Goal: Task Accomplishment & Management: Manage account settings

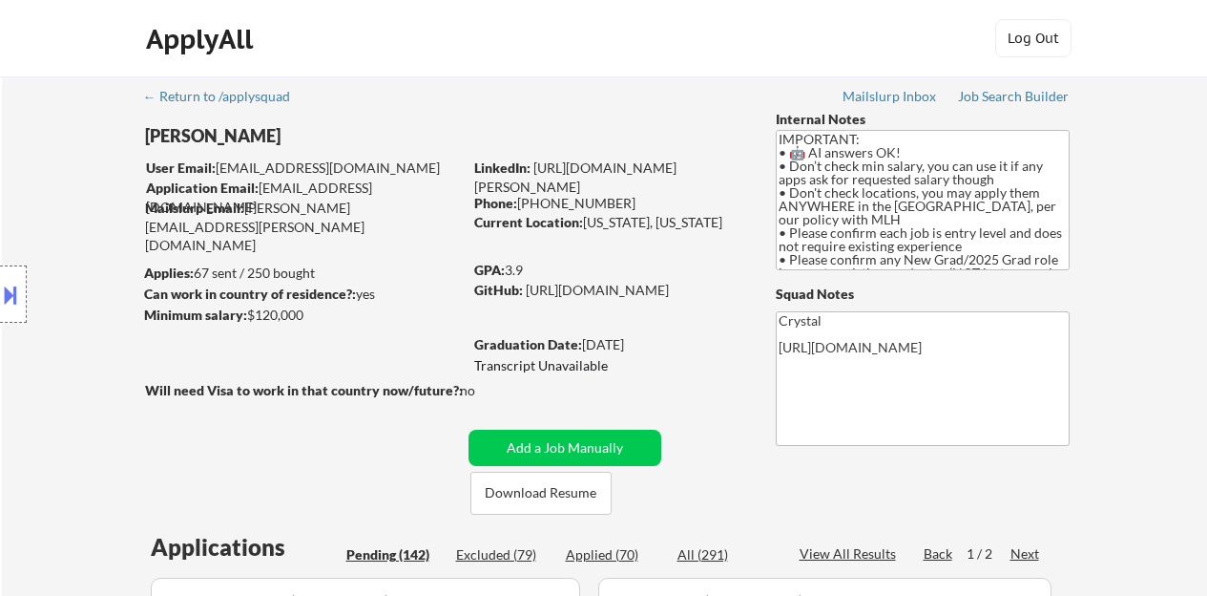
select select ""pending""
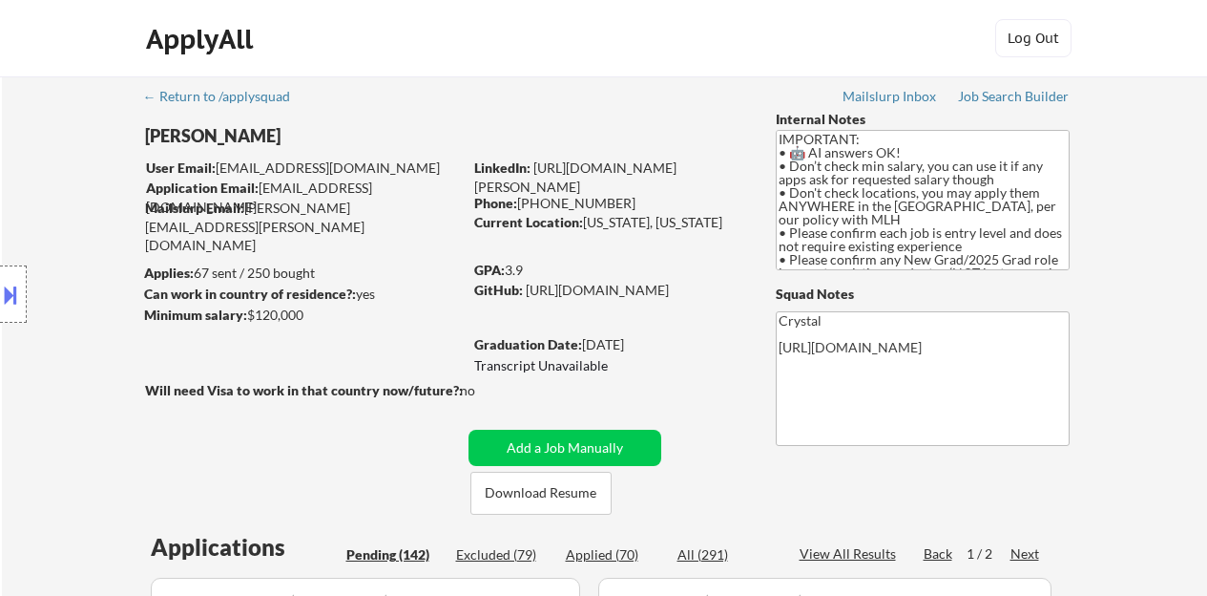
select select ""pending""
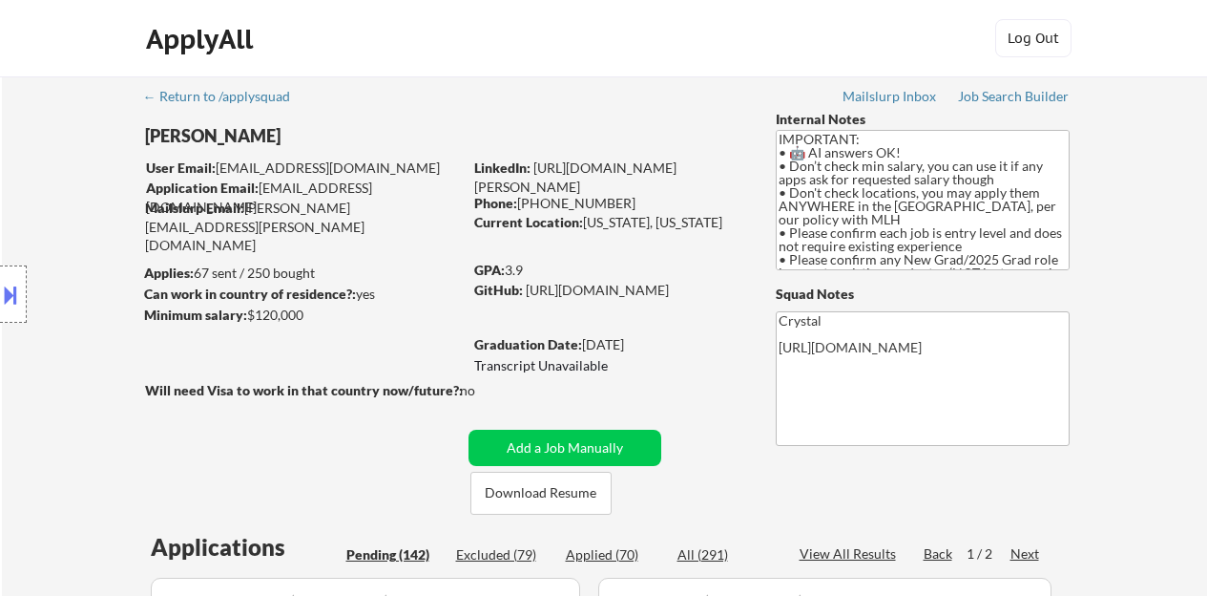
select select ""pending""
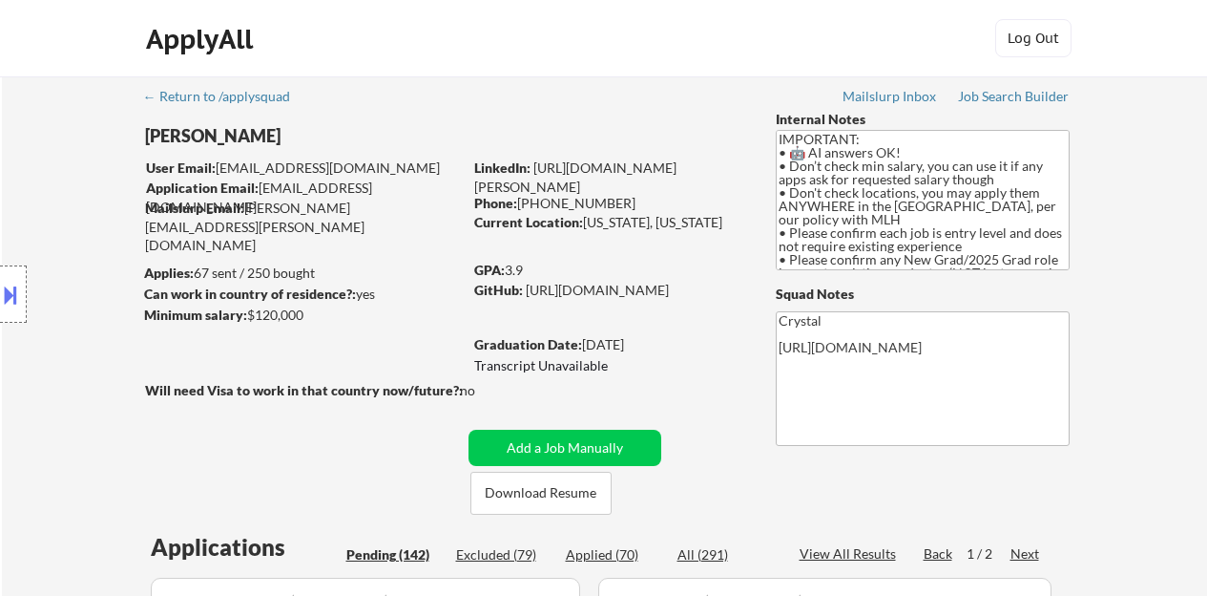
select select ""pending""
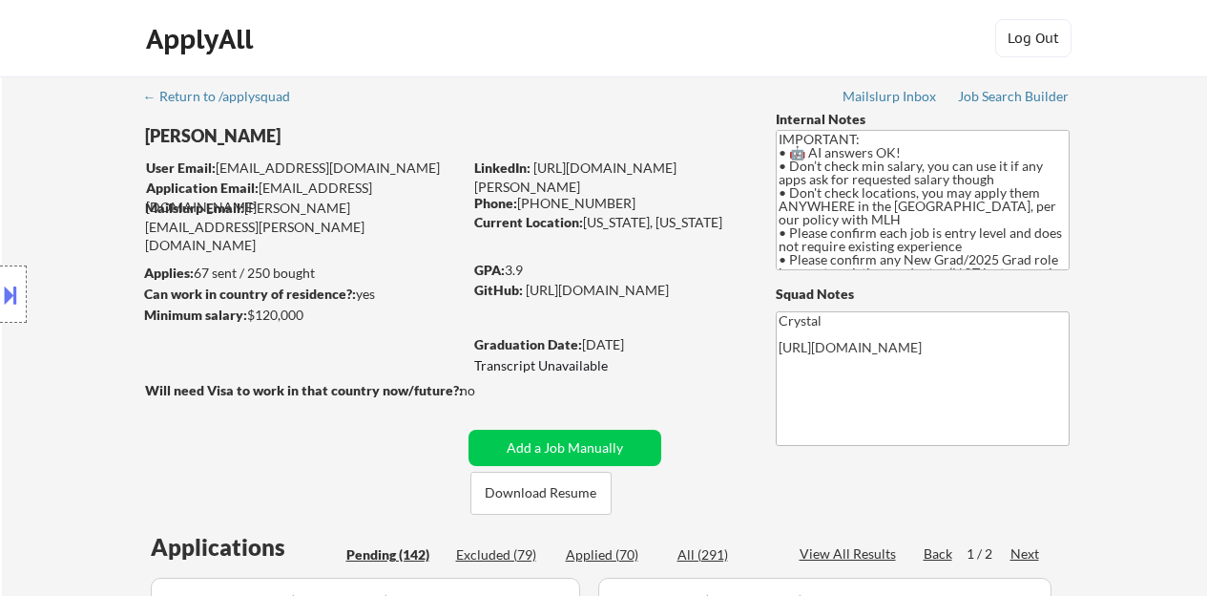
select select ""pending""
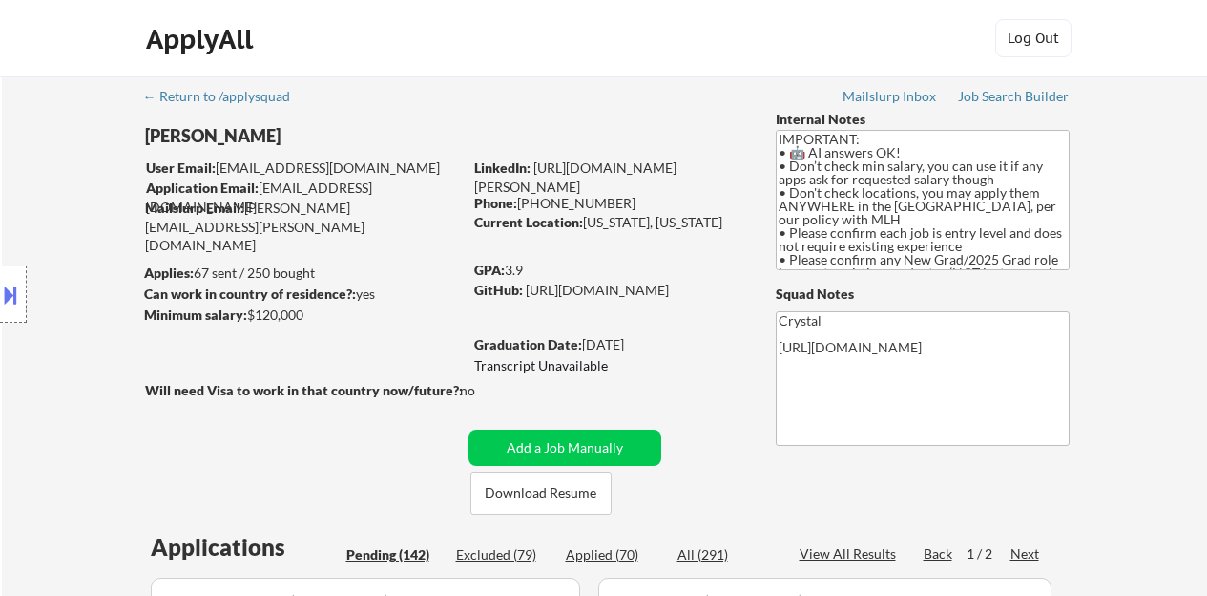
select select ""pending""
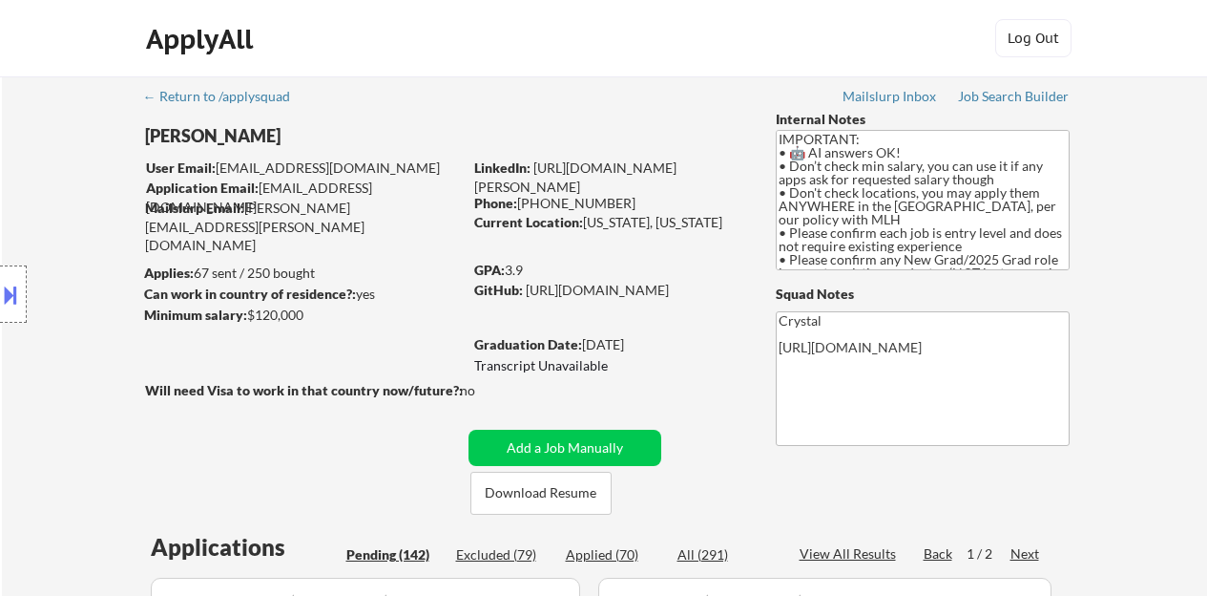
select select ""pending""
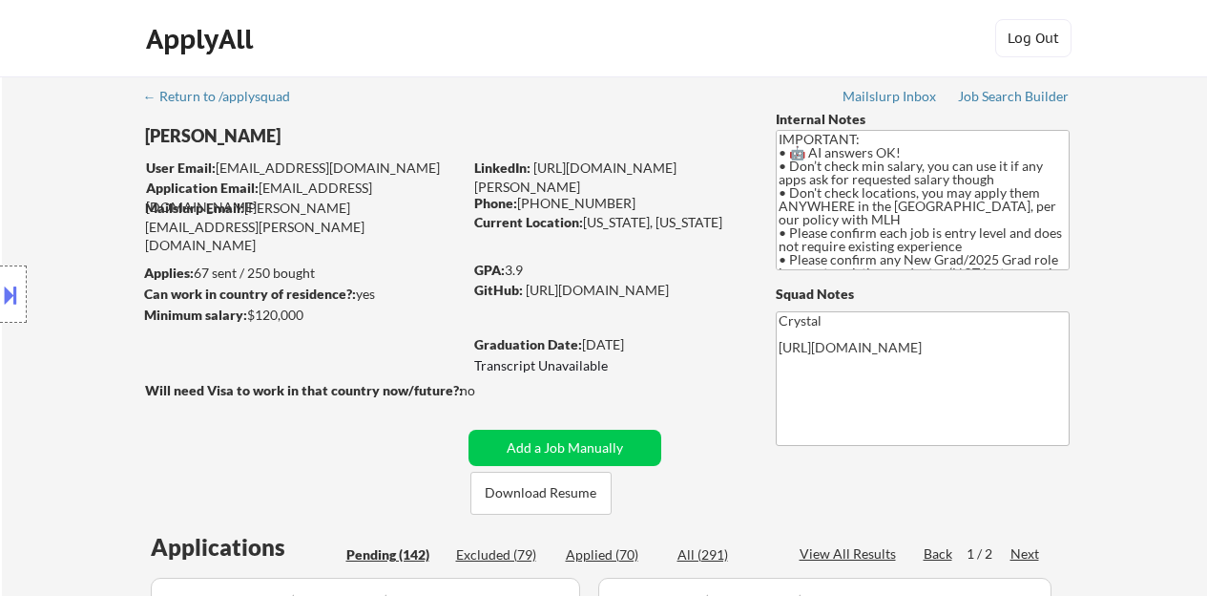
select select ""pending""
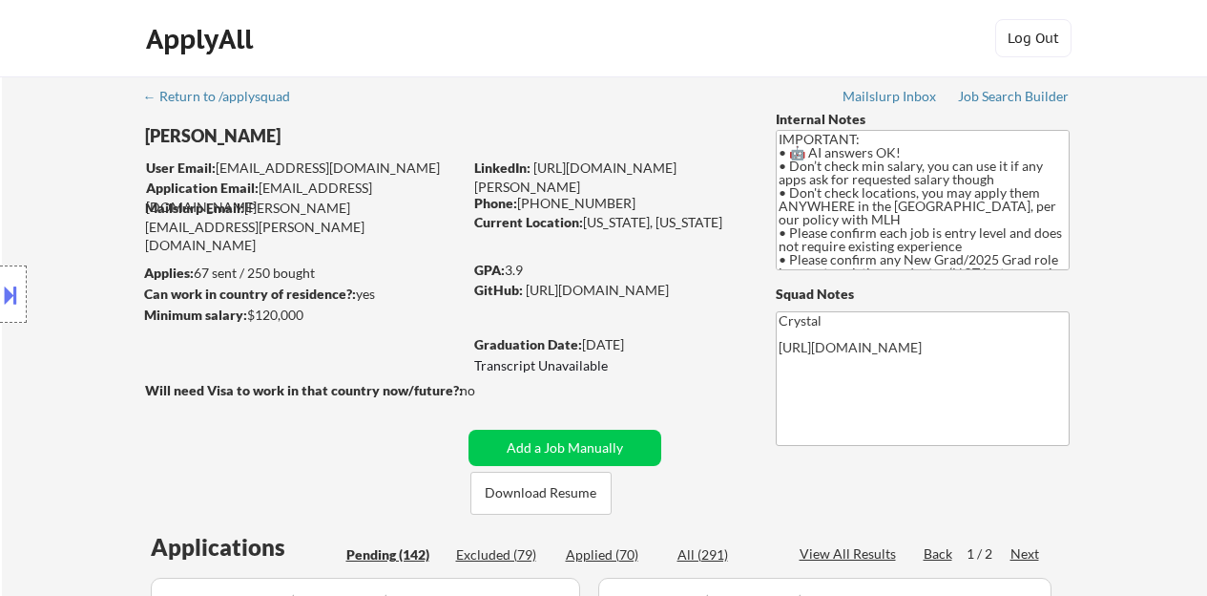
select select ""pending""
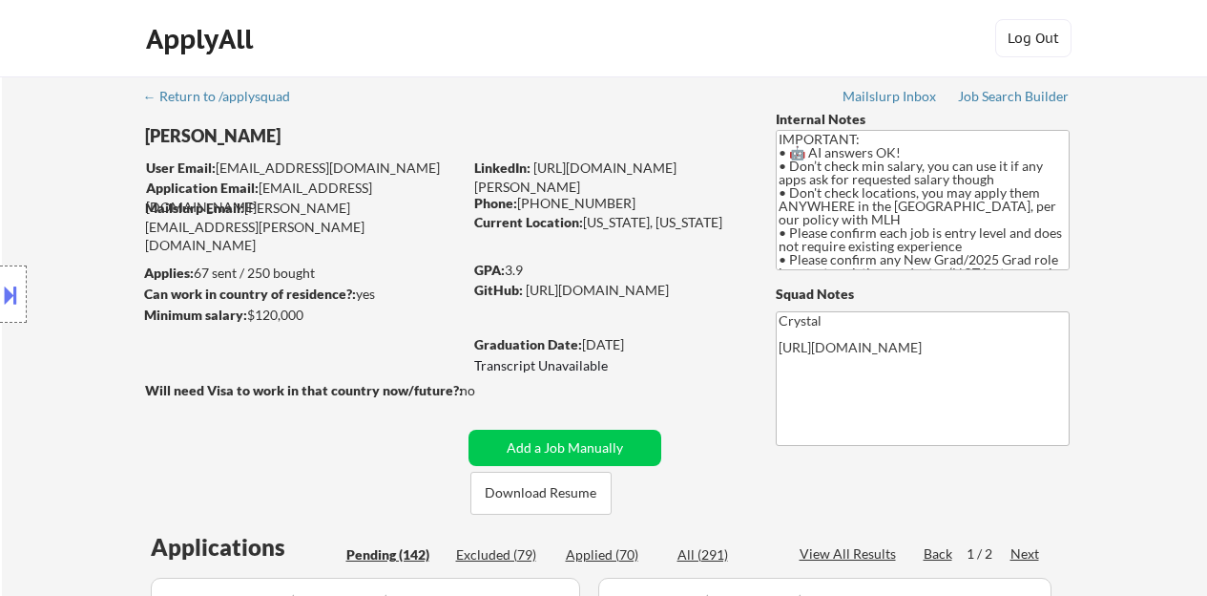
select select ""pending""
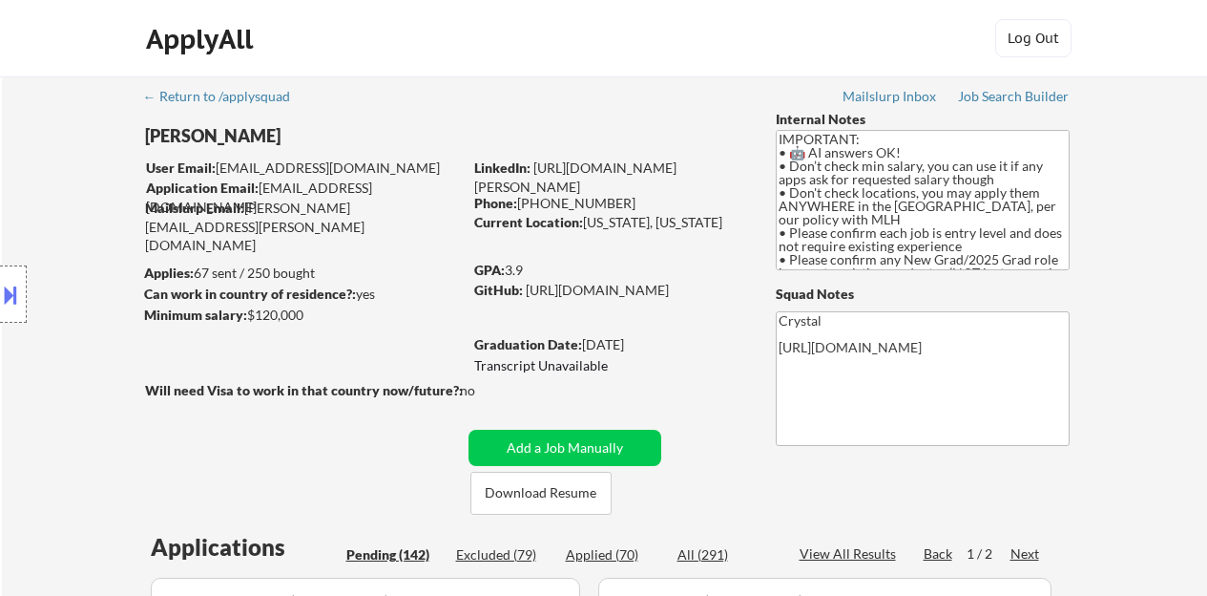
select select ""pending""
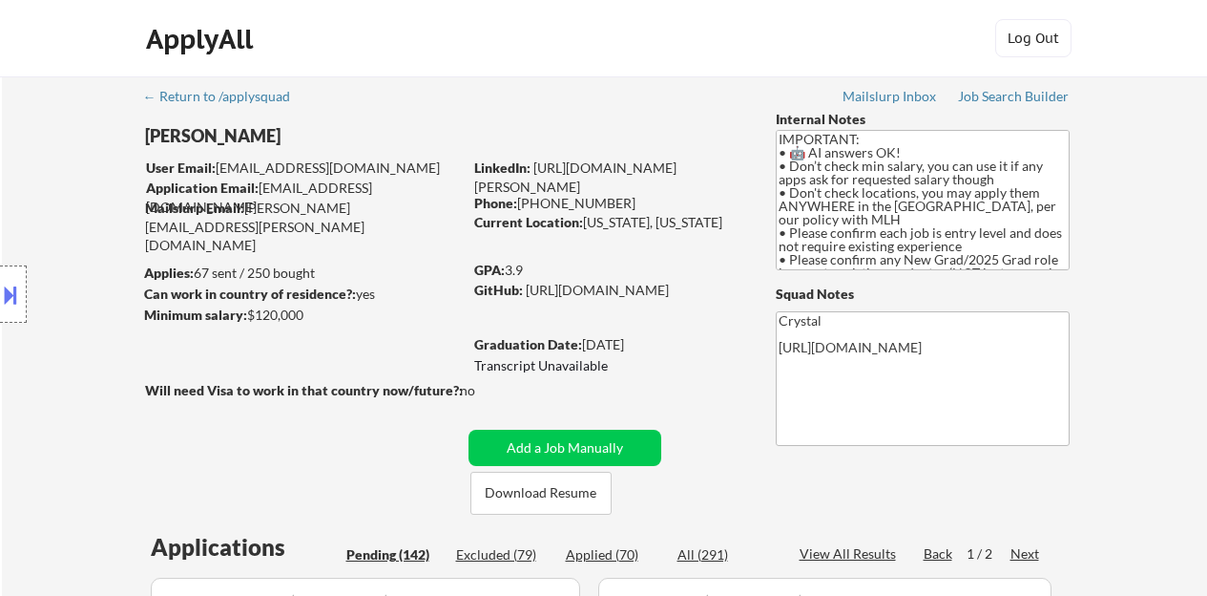
select select ""pending""
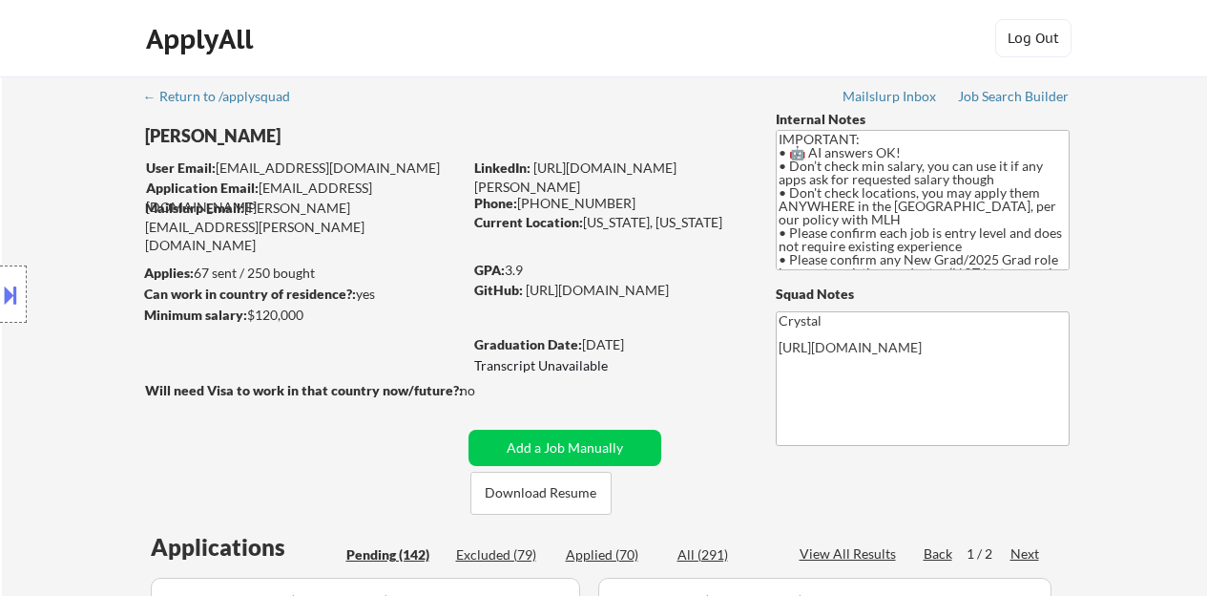
select select ""pending""
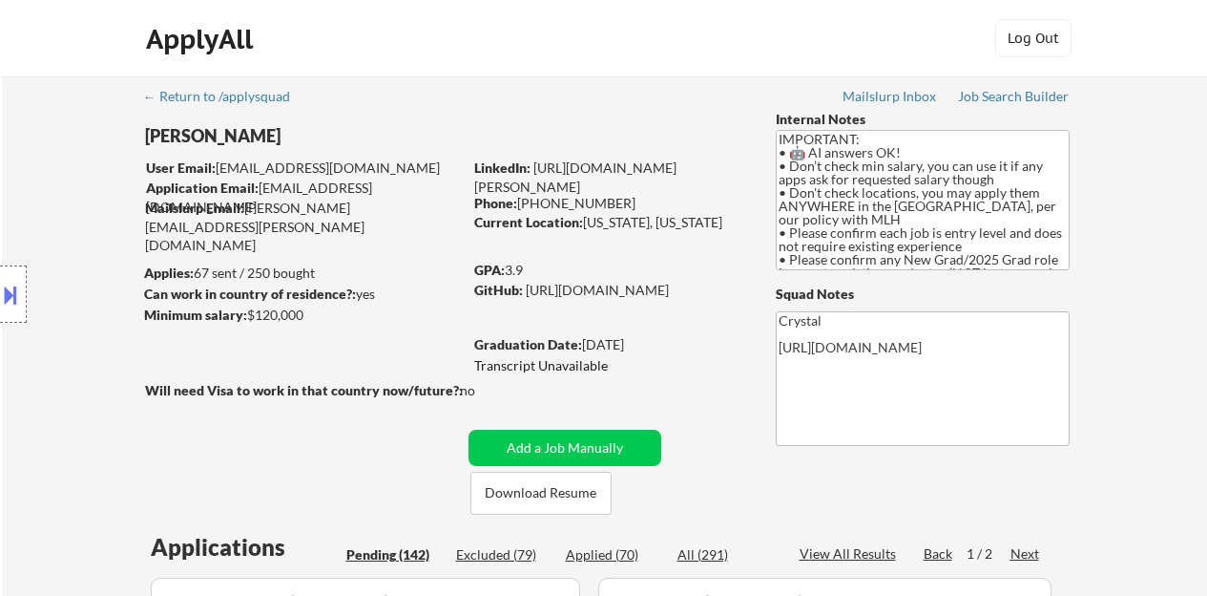
select select ""pending""
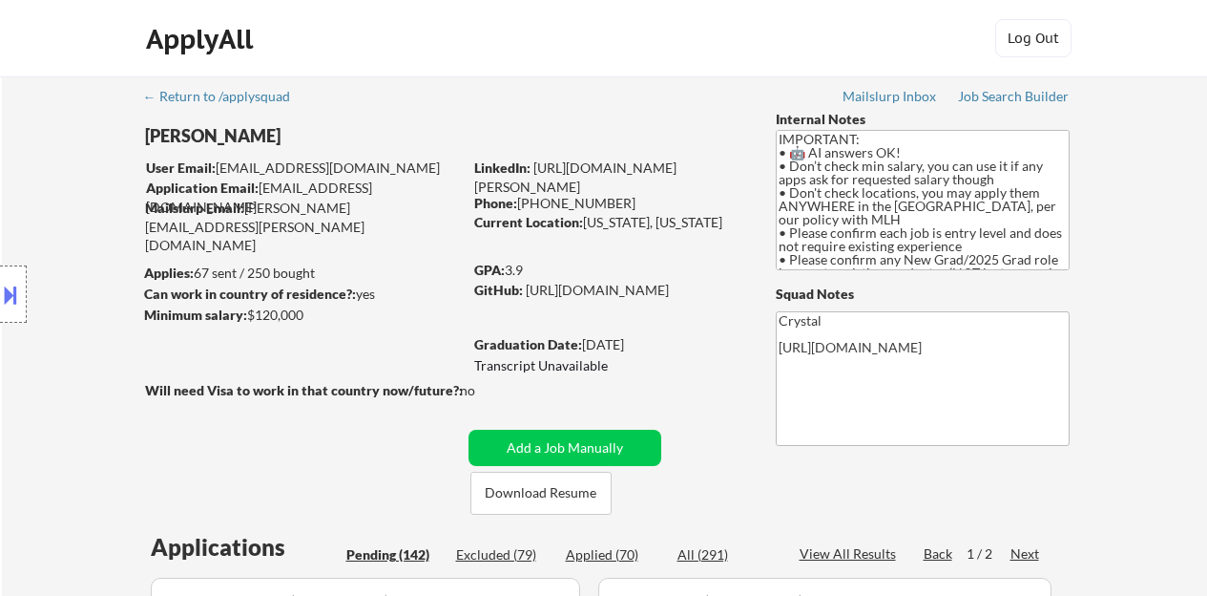
select select ""pending""
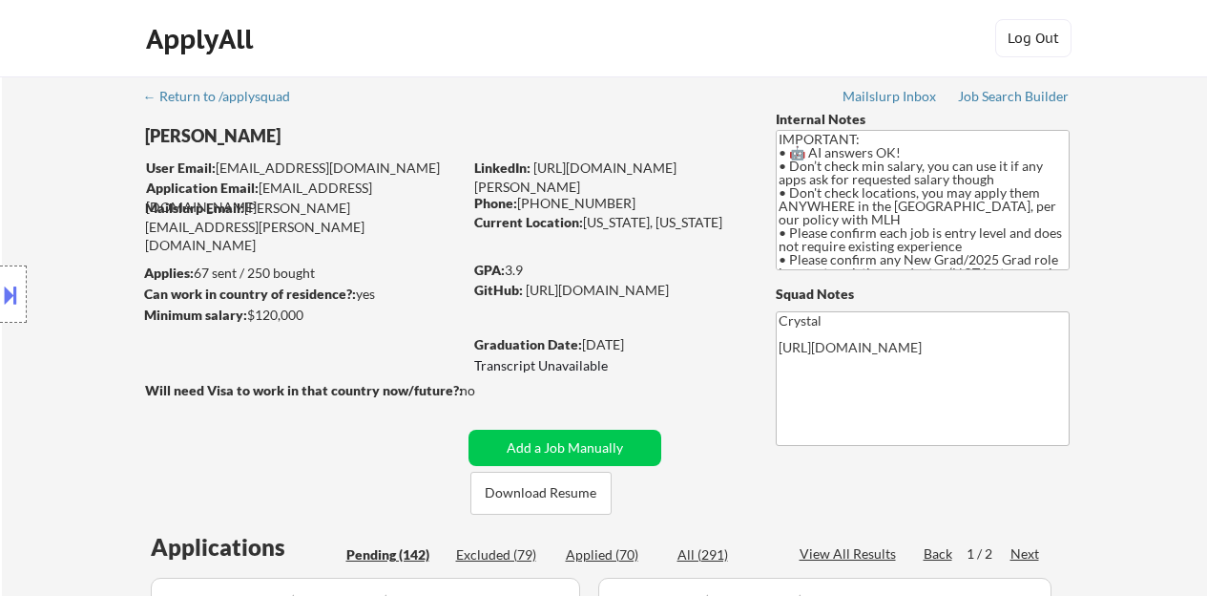
select select ""pending""
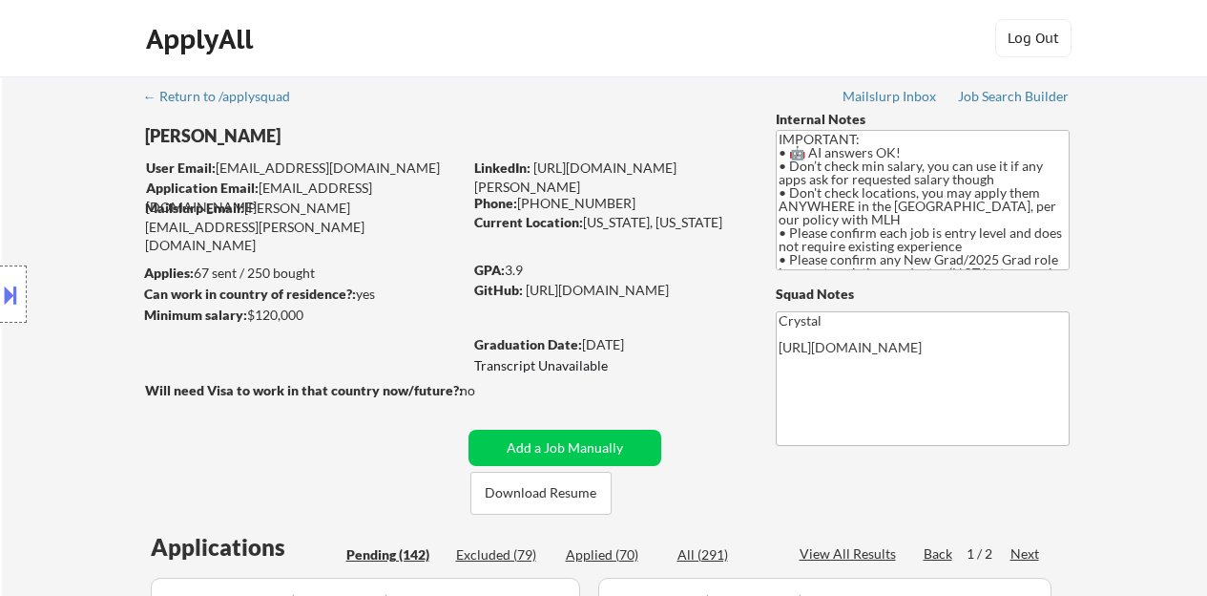
select select ""pending""
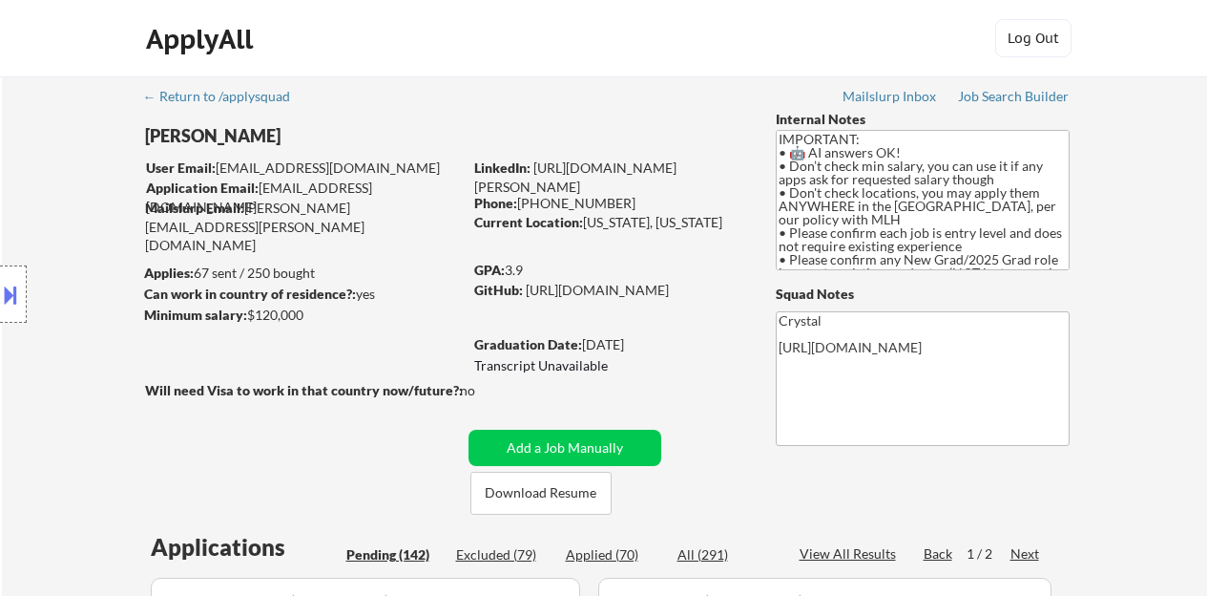
select select ""pending""
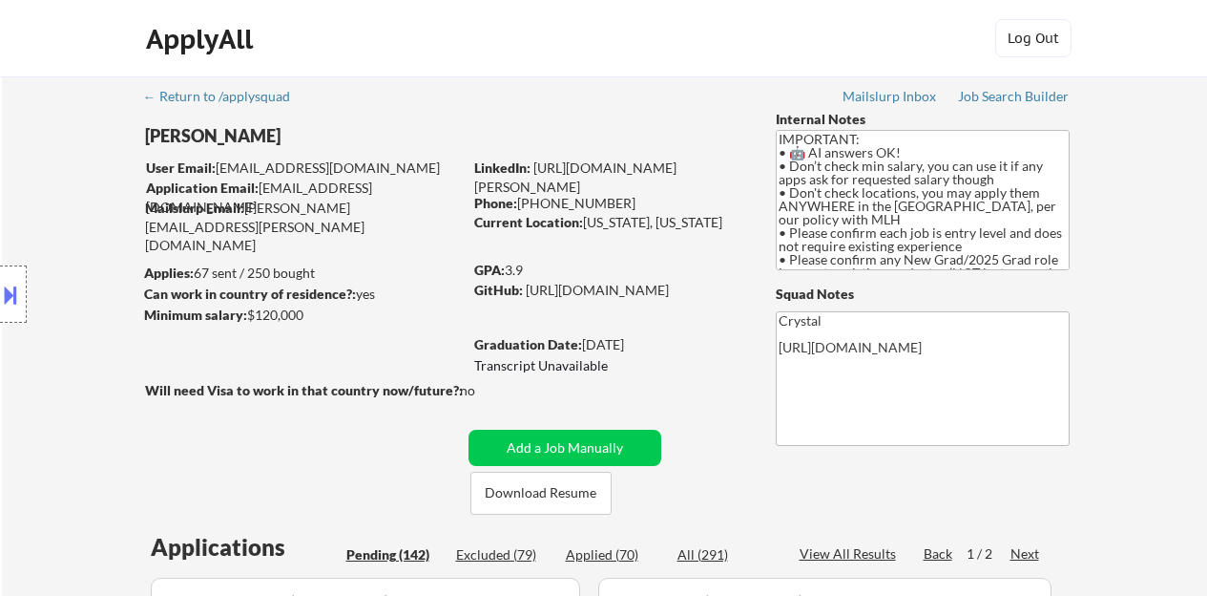
select select ""pending""
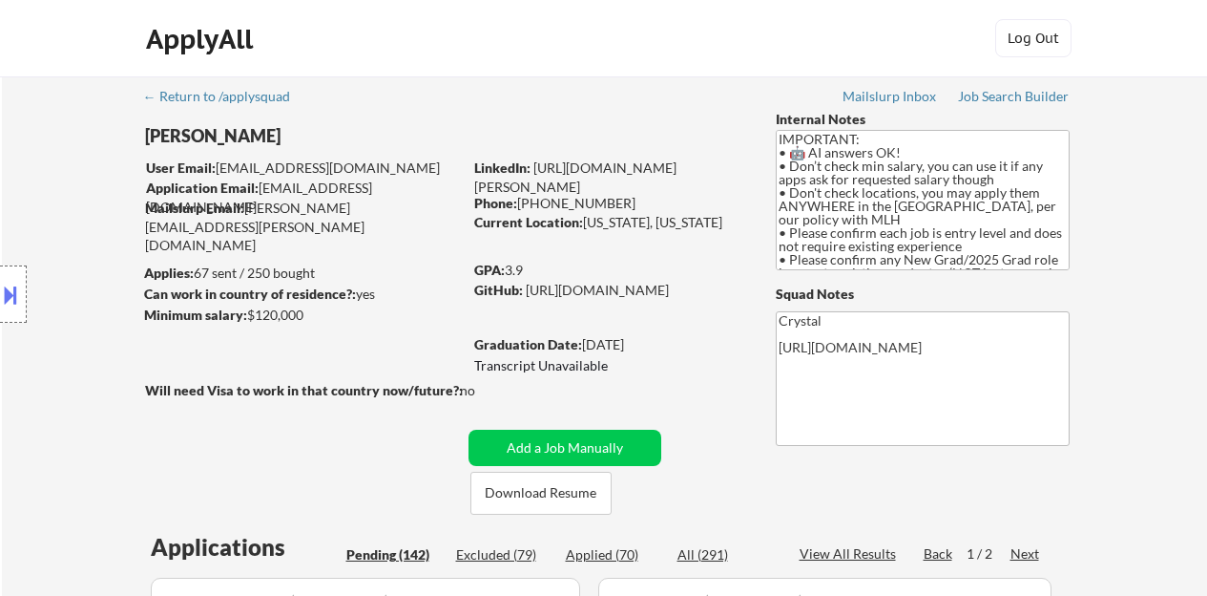
select select ""pending""
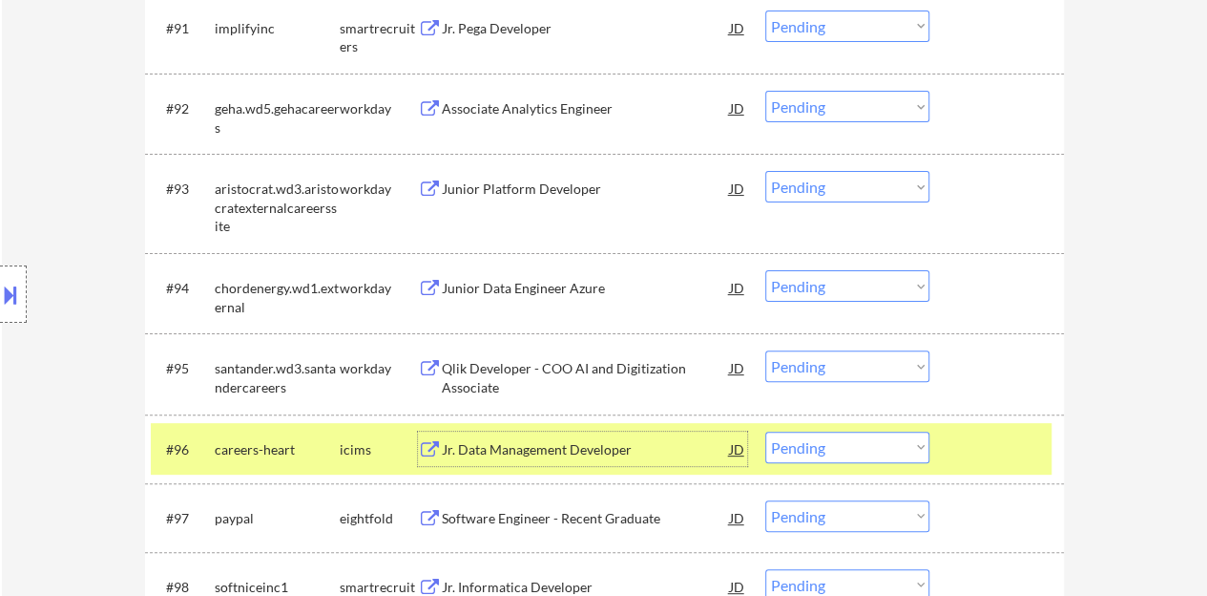
scroll to position [7445, 0]
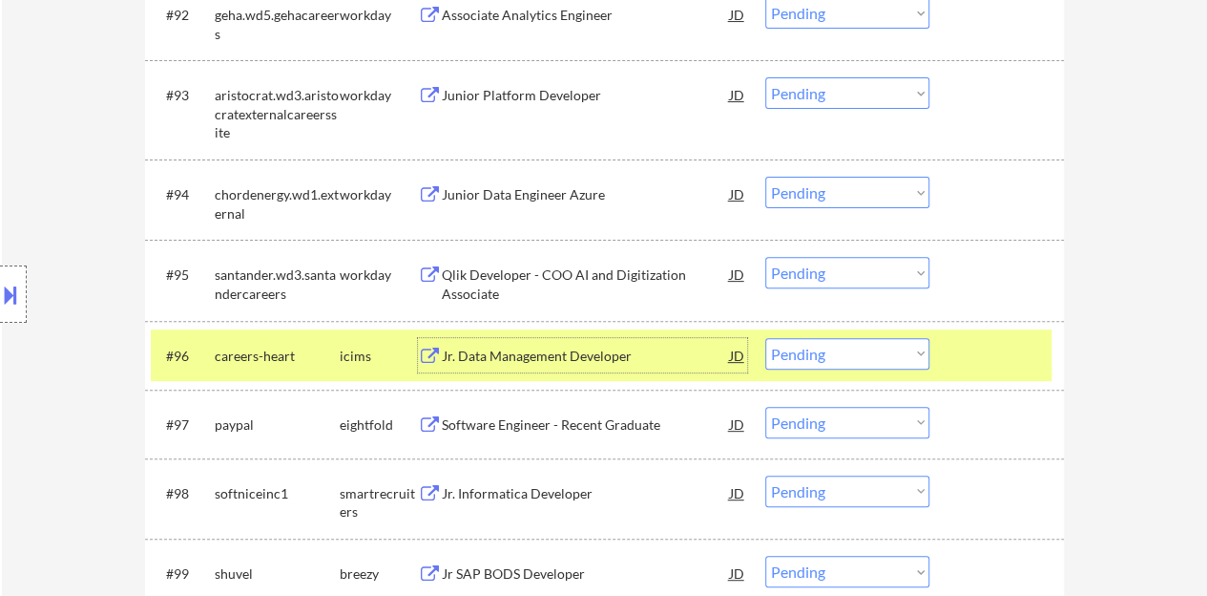
click at [1002, 364] on div at bounding box center [999, 355] width 84 height 34
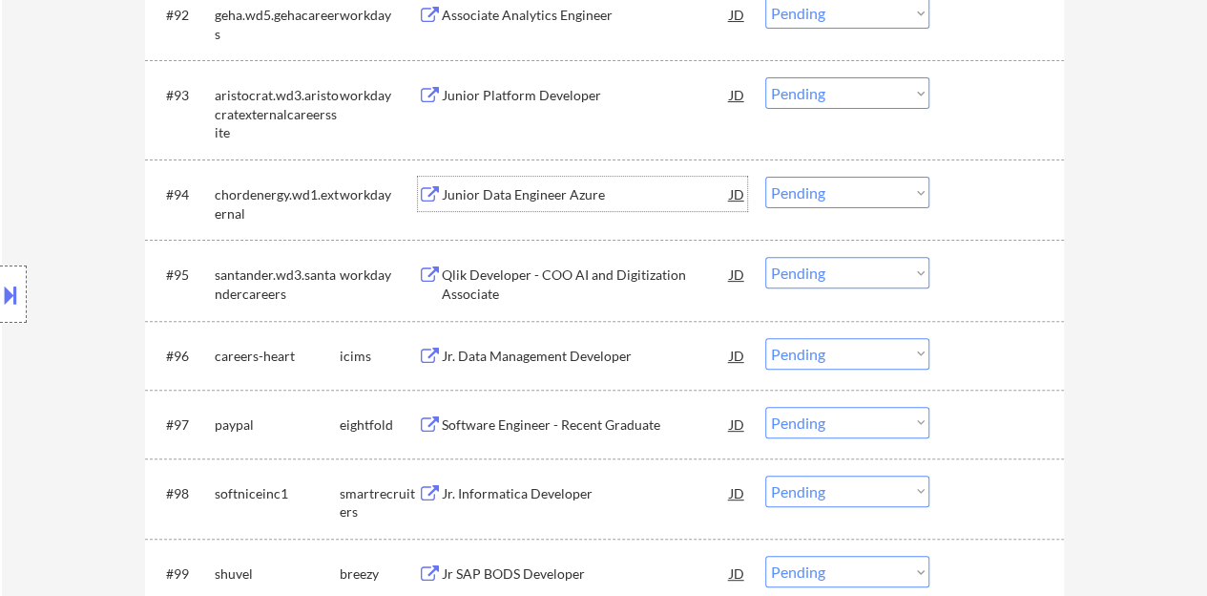
click at [523, 195] on div "Junior Data Engineer Azure" at bounding box center [586, 194] width 288 height 19
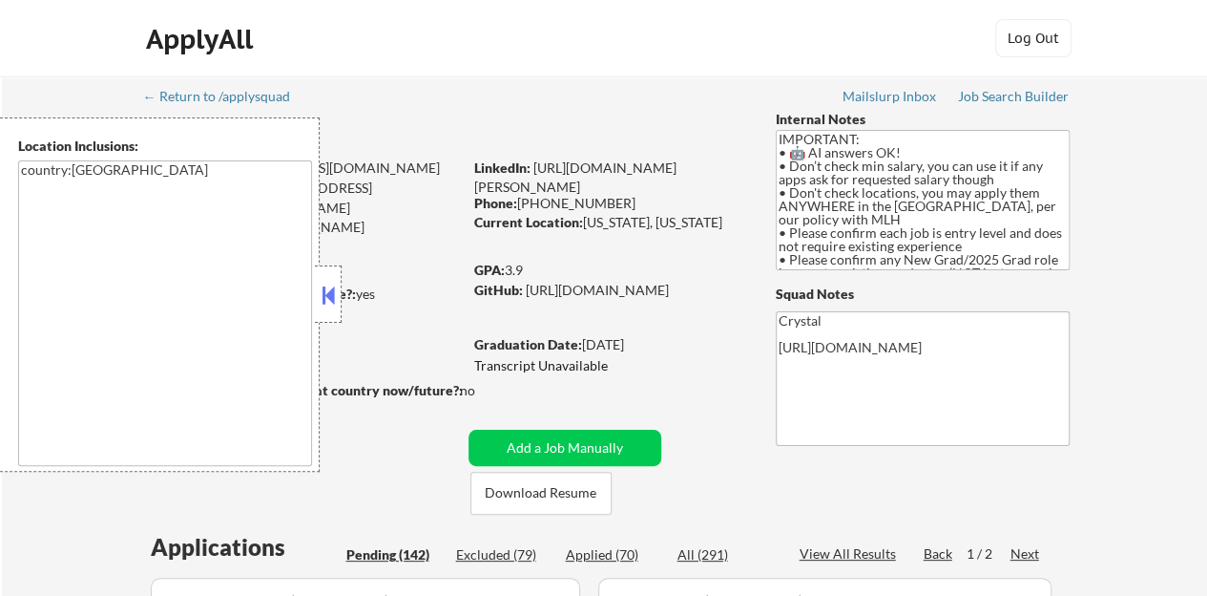
click at [328, 293] on button at bounding box center [328, 295] width 21 height 29
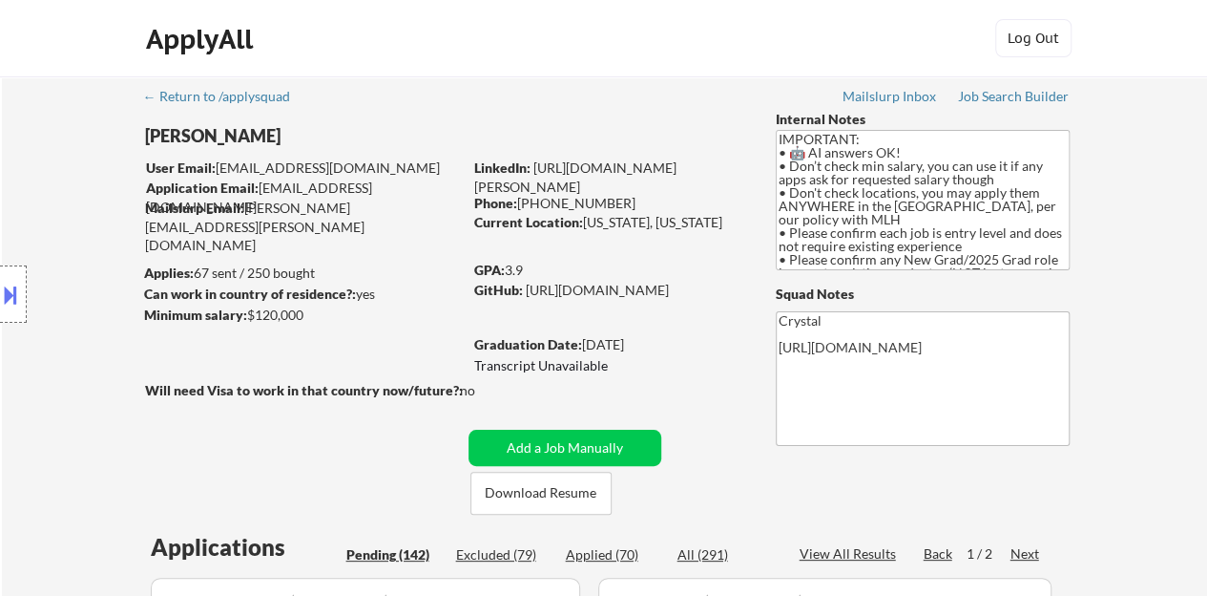
scroll to position [2167, 0]
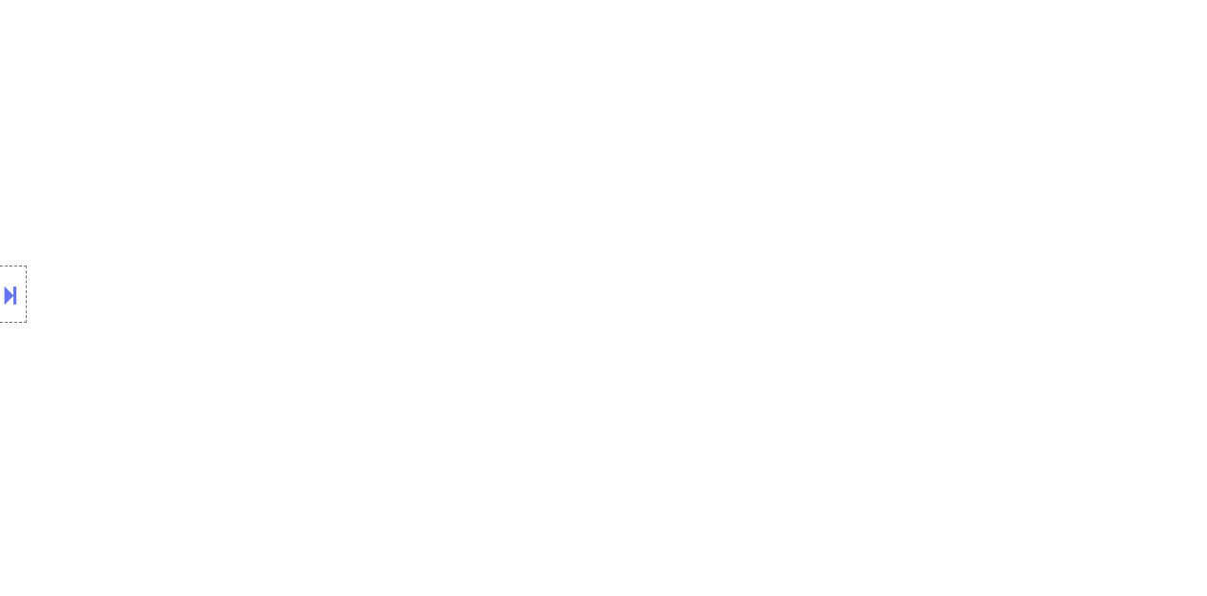
select select ""pending""
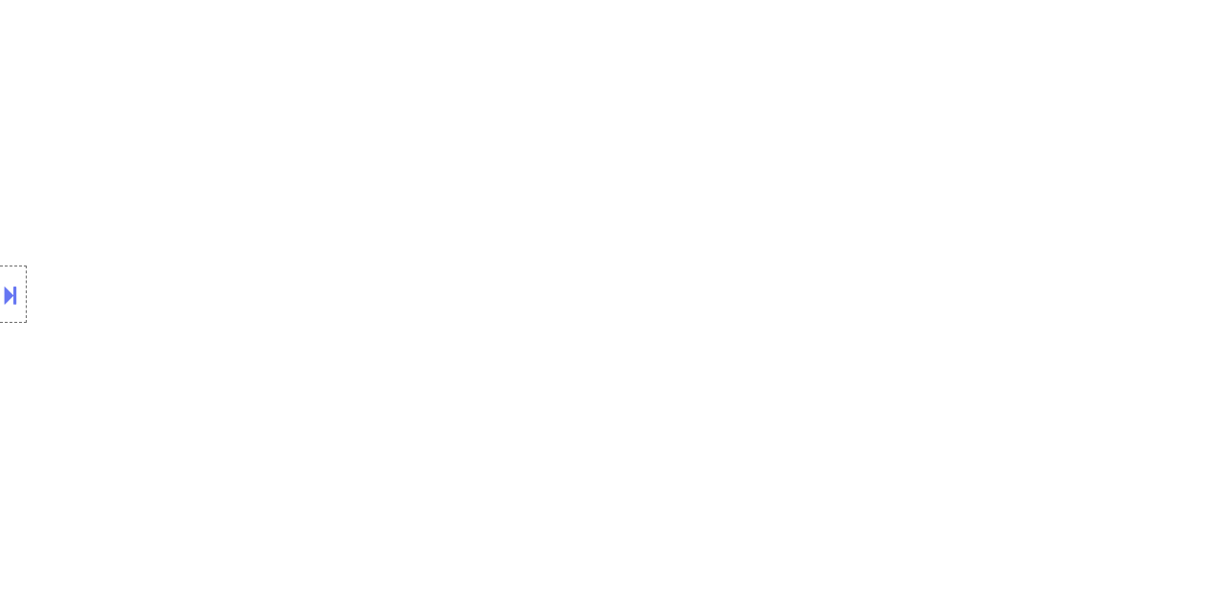
select select ""pending""
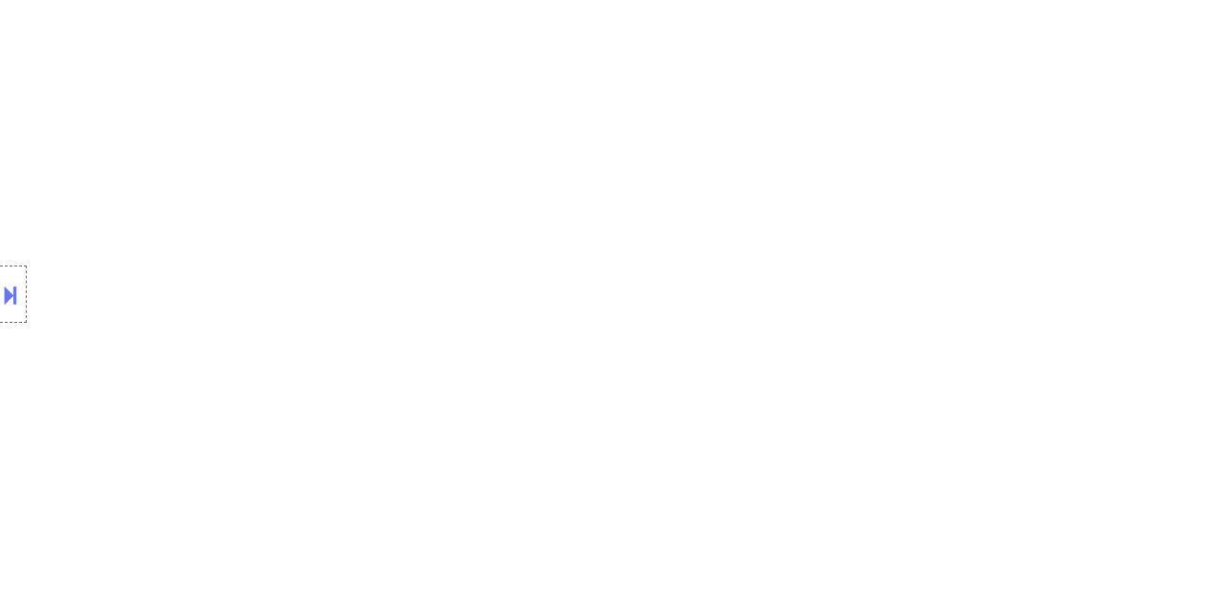
select select ""pending""
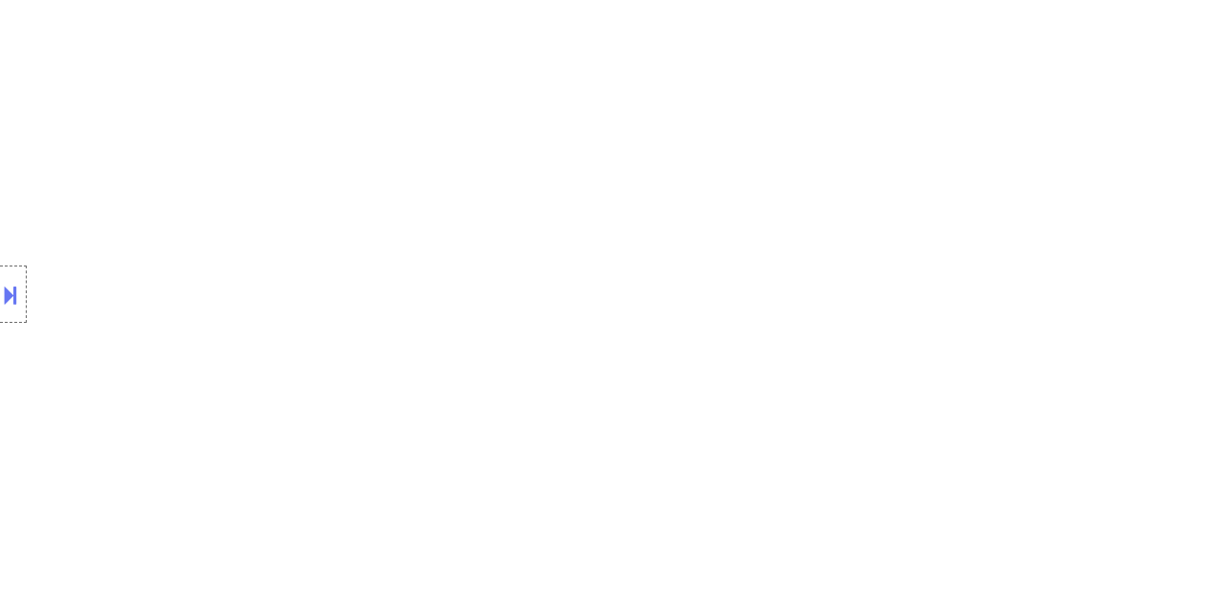
select select ""pending""
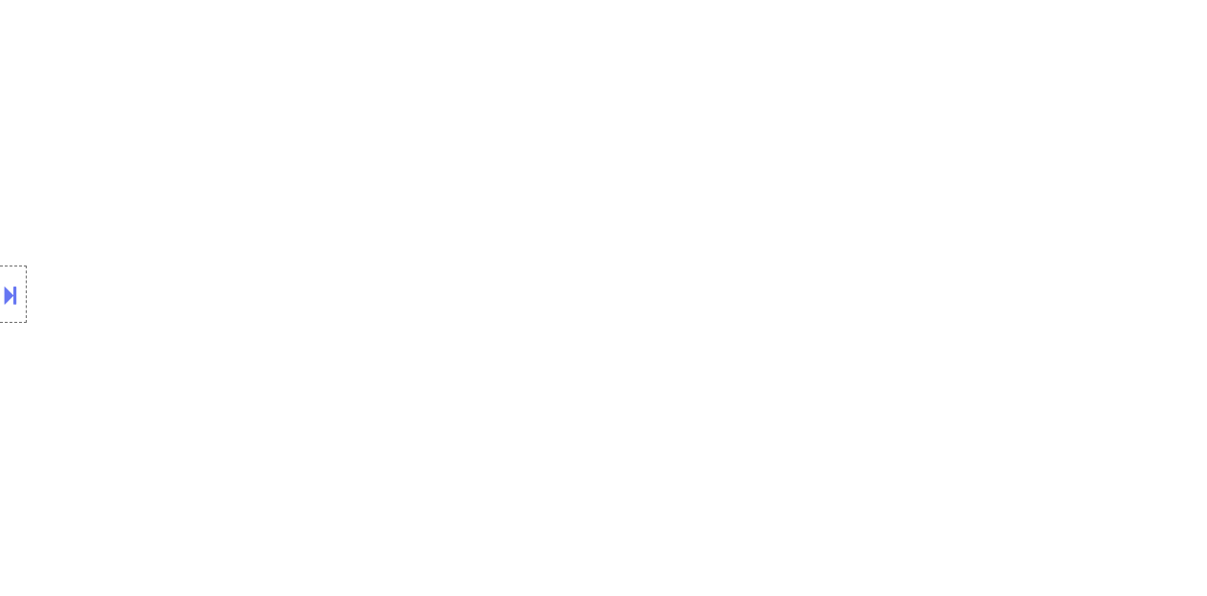
select select ""pending""
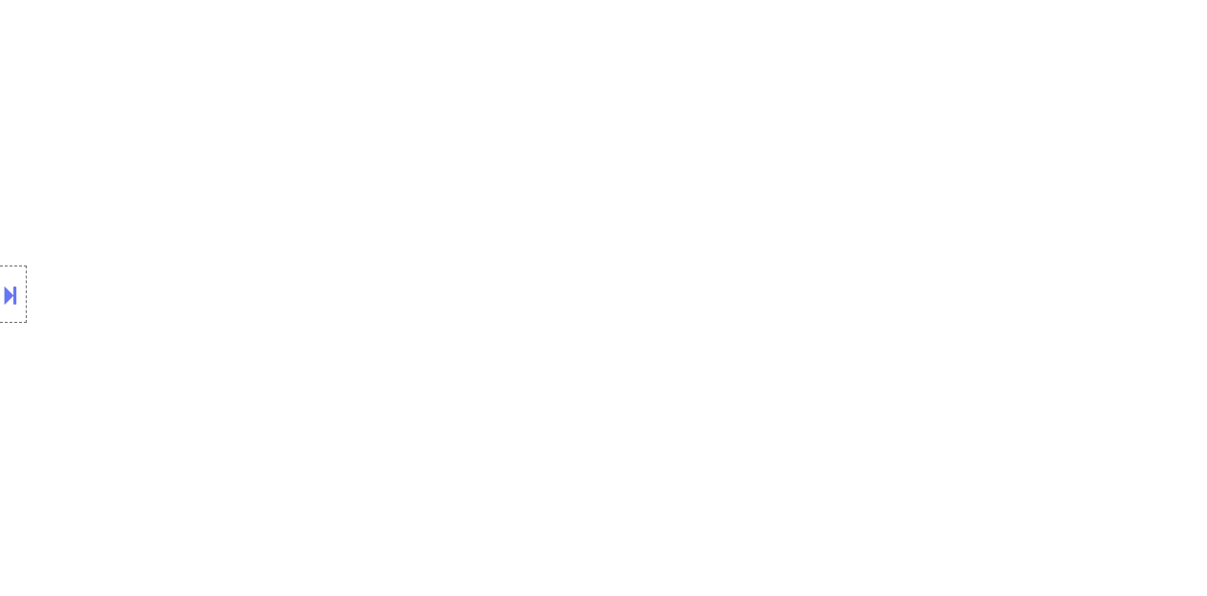
select select ""pending""
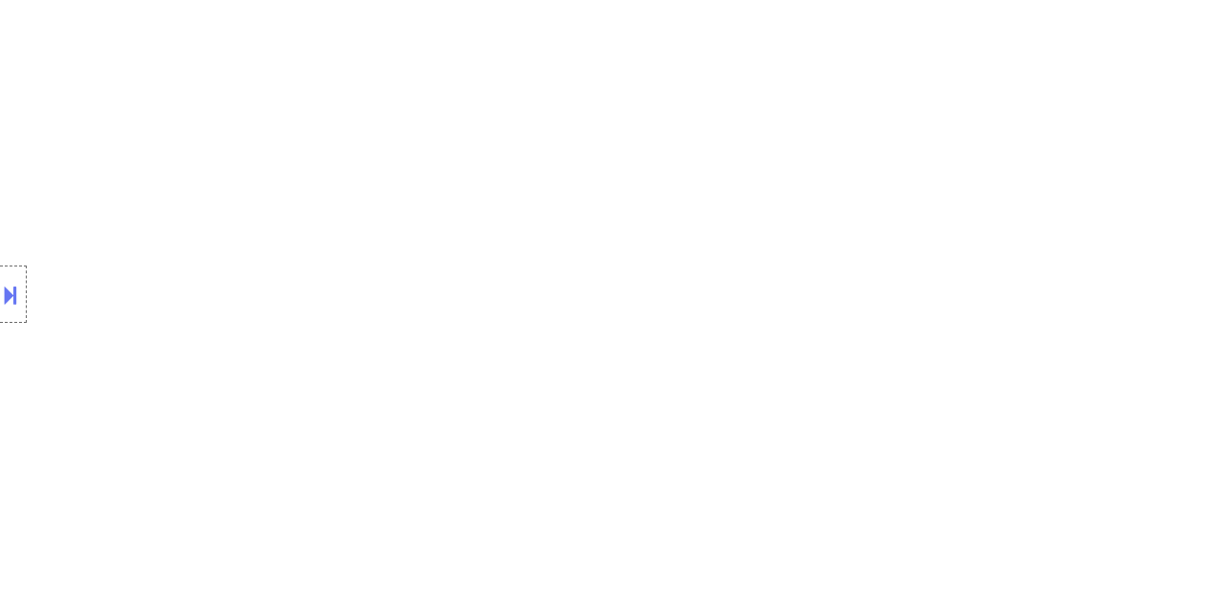
select select ""pending""
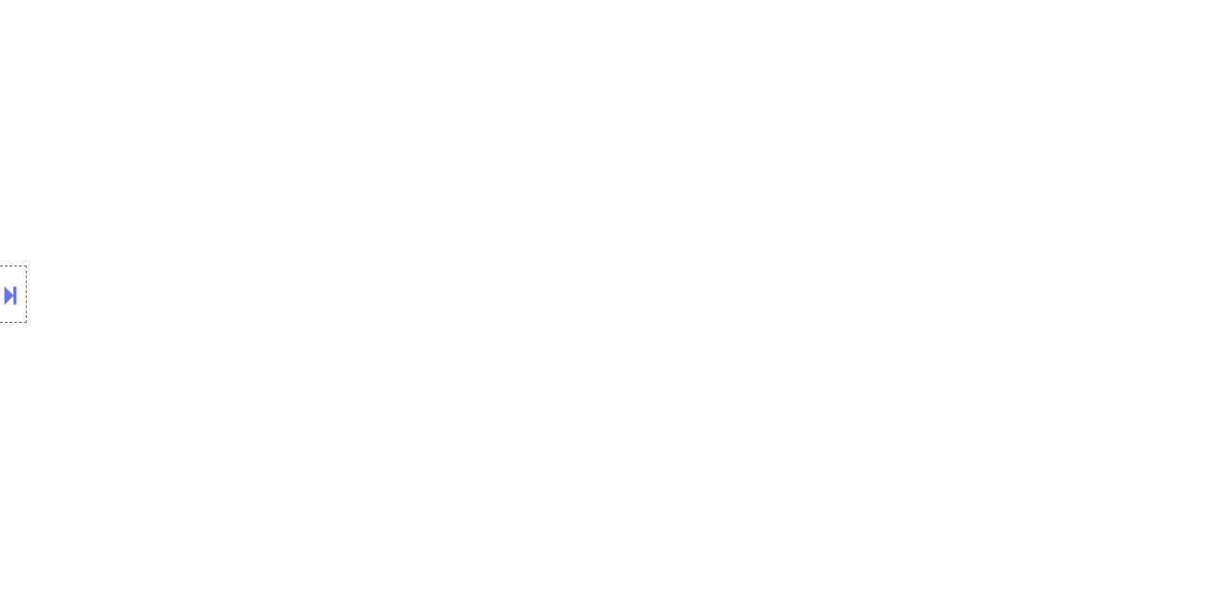
select select ""pending""
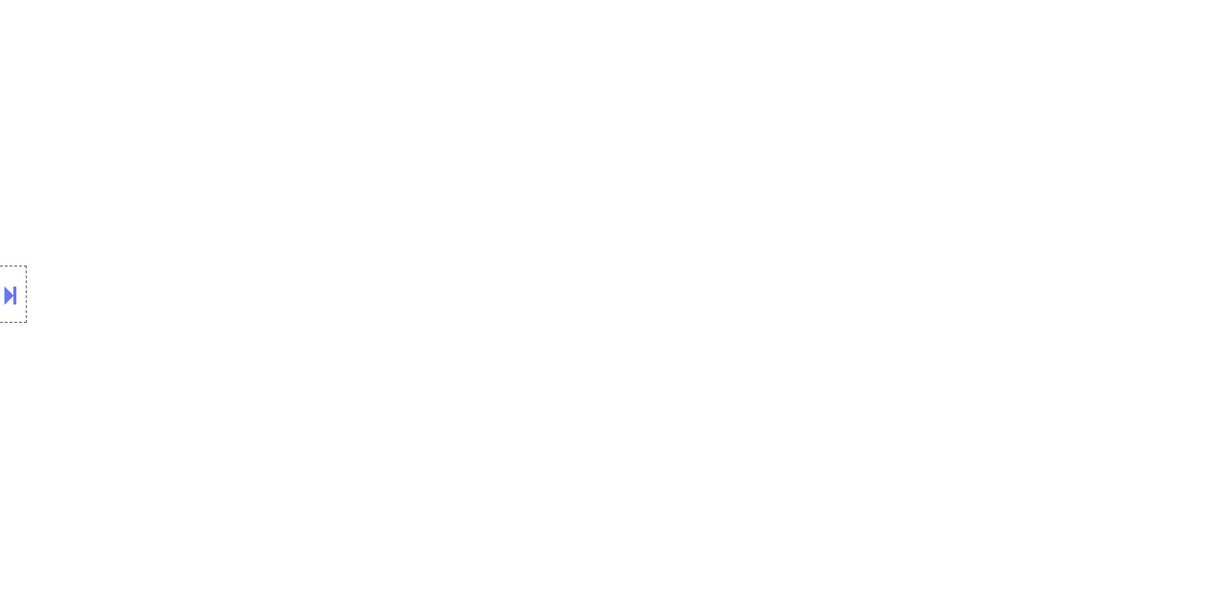
select select ""pending""
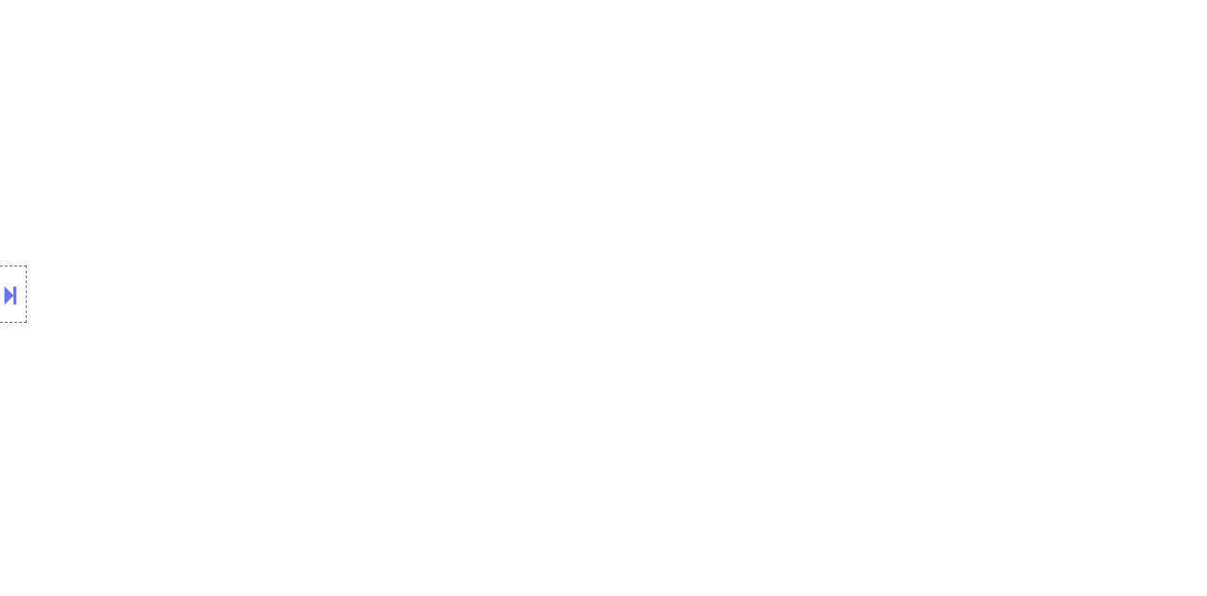
select select ""pending""
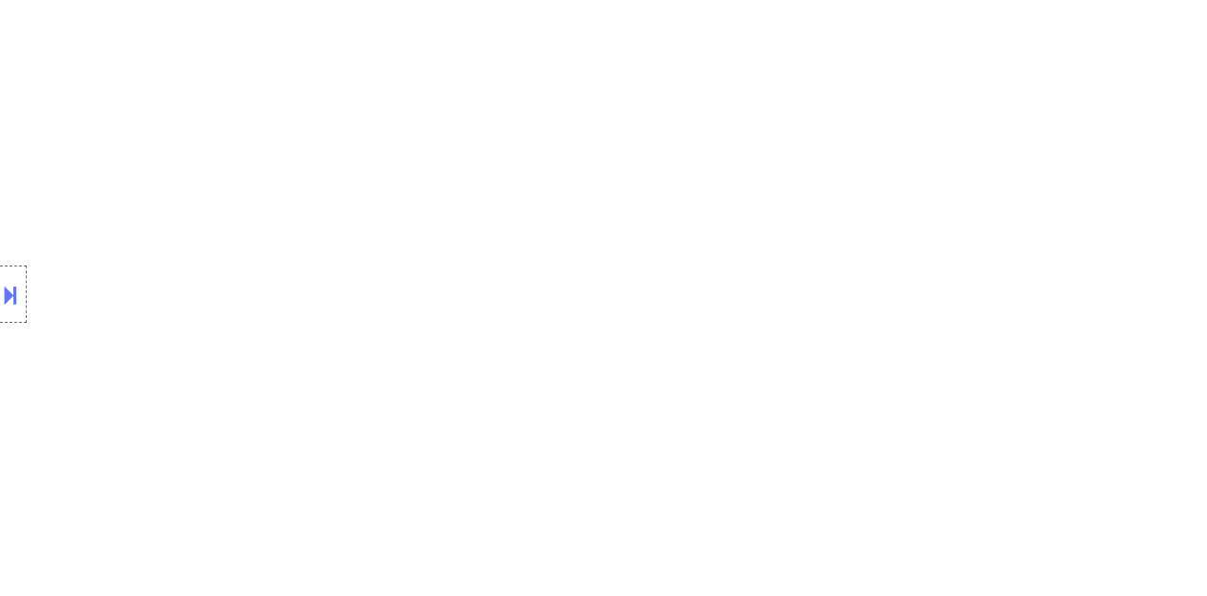
select select ""pending""
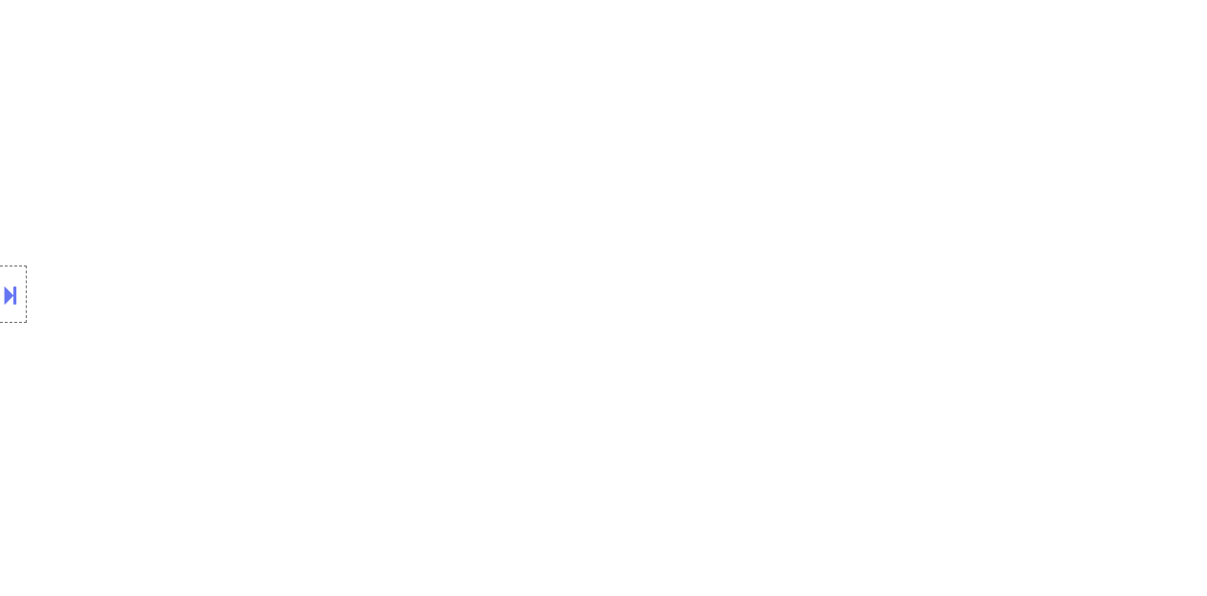
select select ""pending""
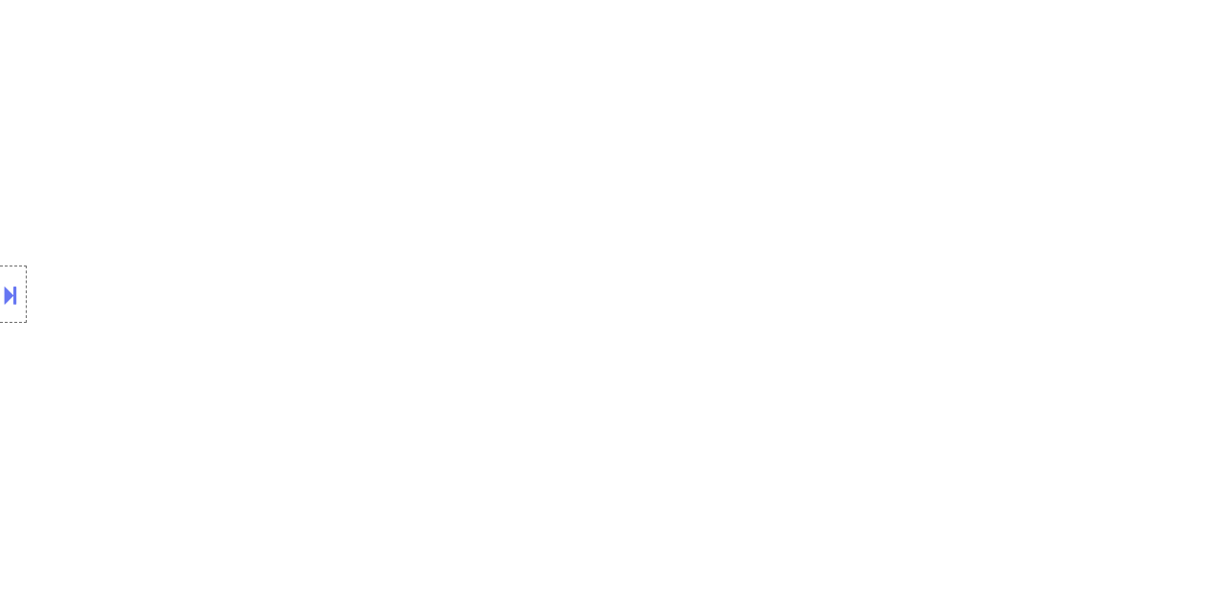
select select ""pending""
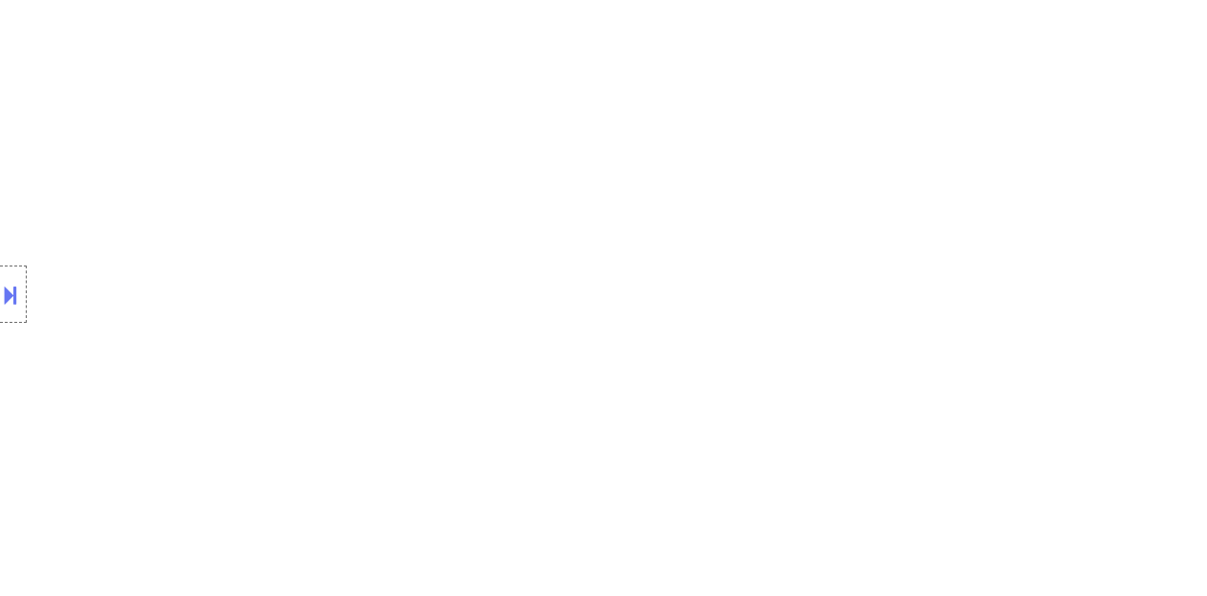
select select ""pending""
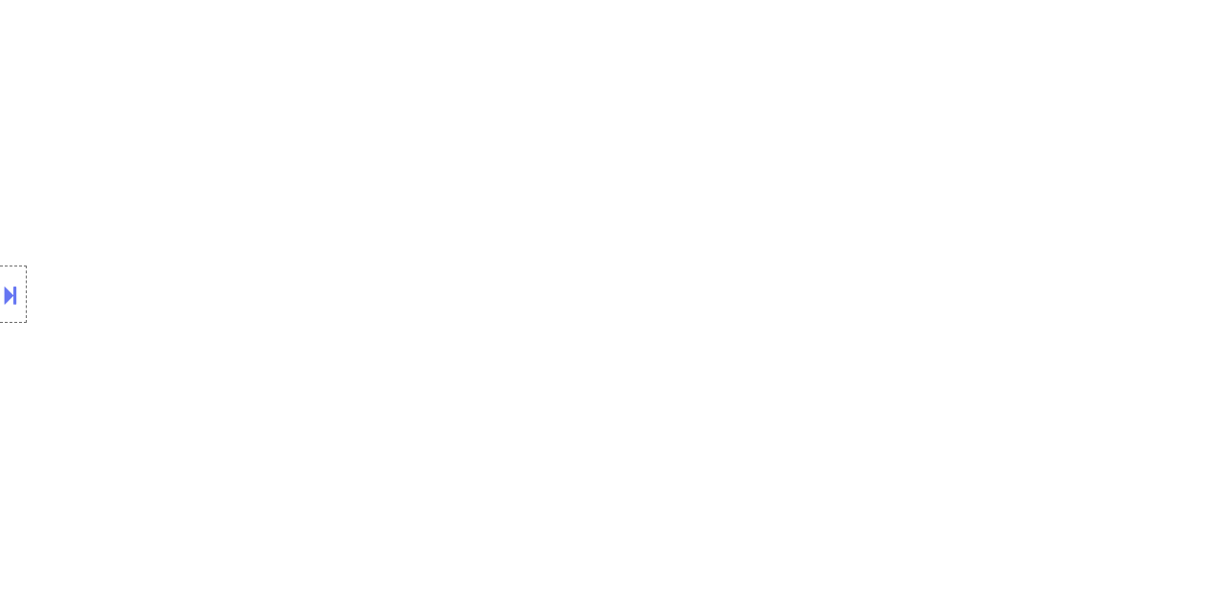
select select ""pending""
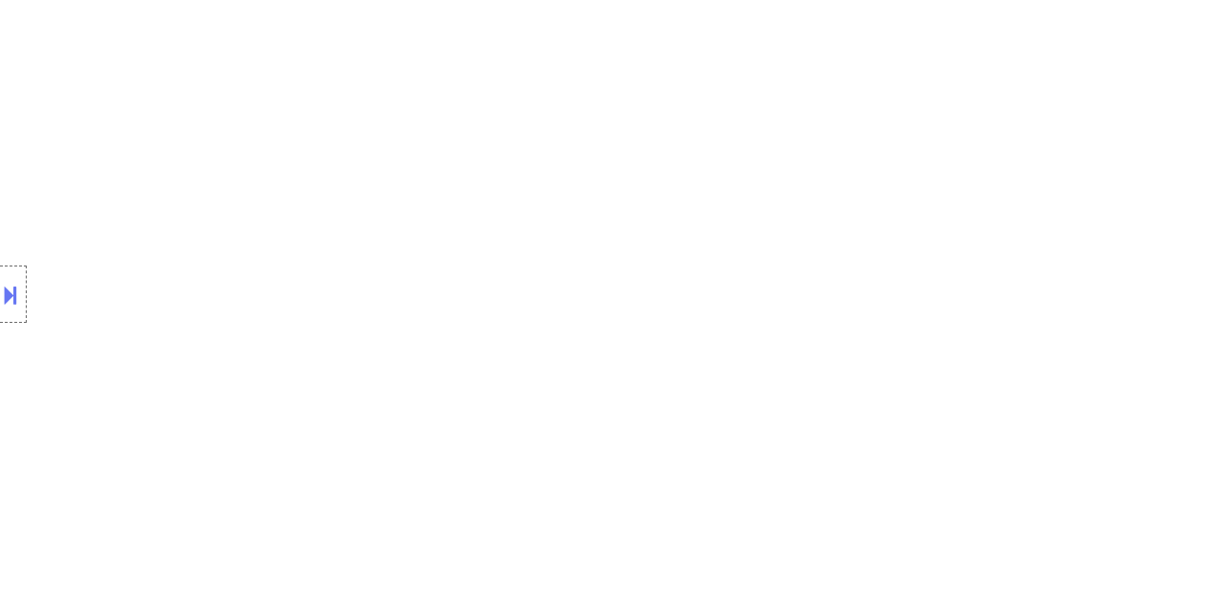
select select ""pending""
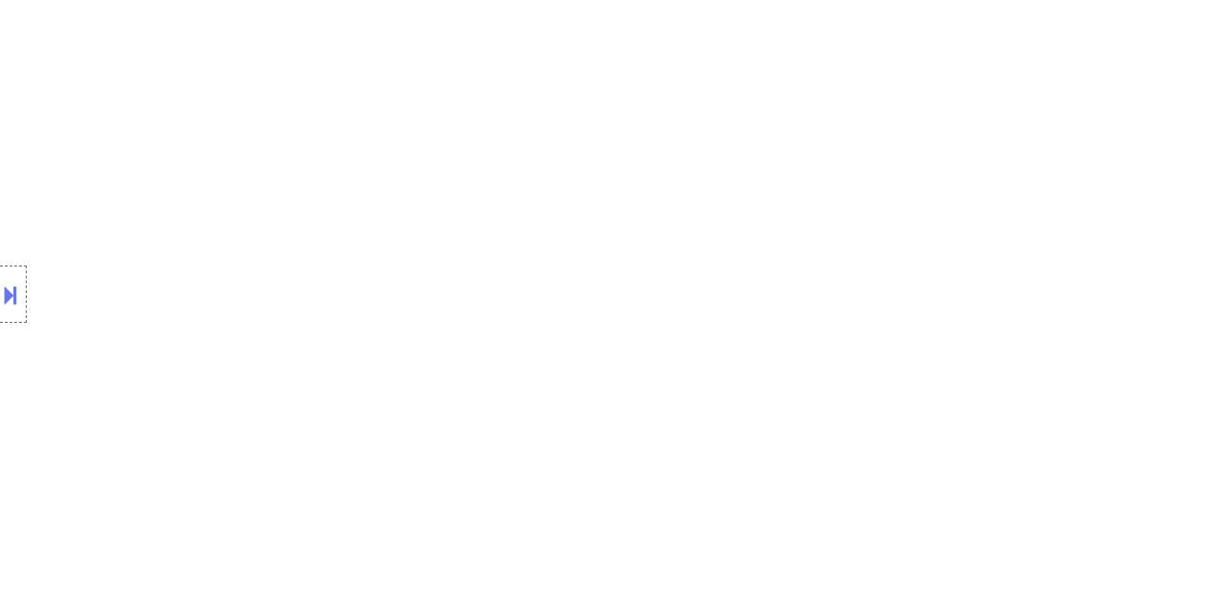
select select ""pending""
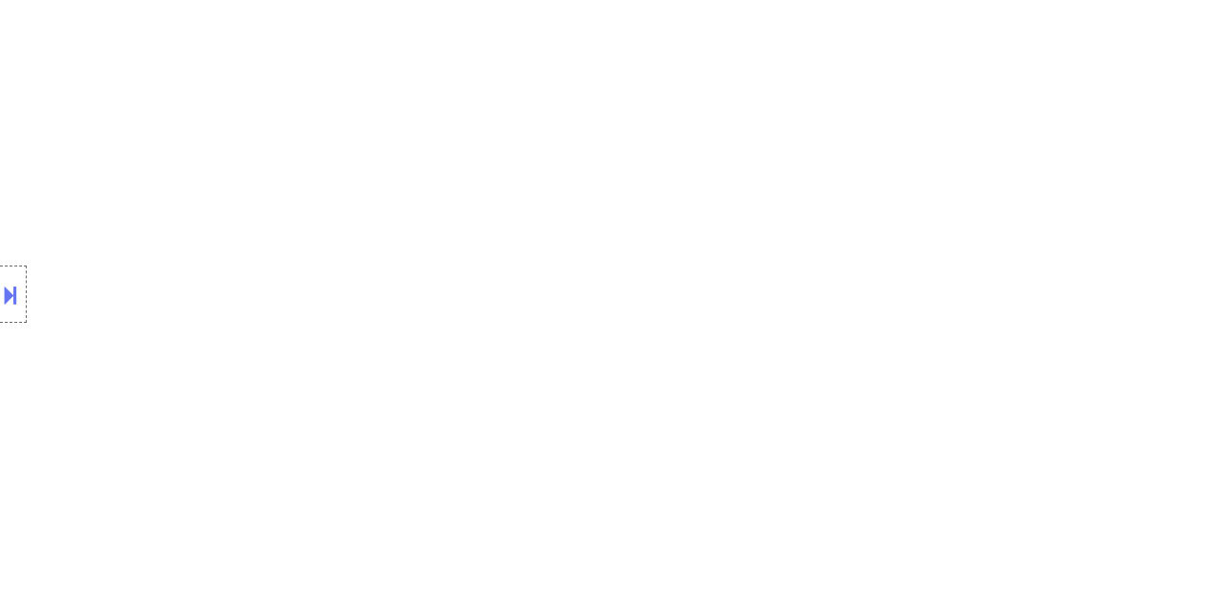
select select ""pending""
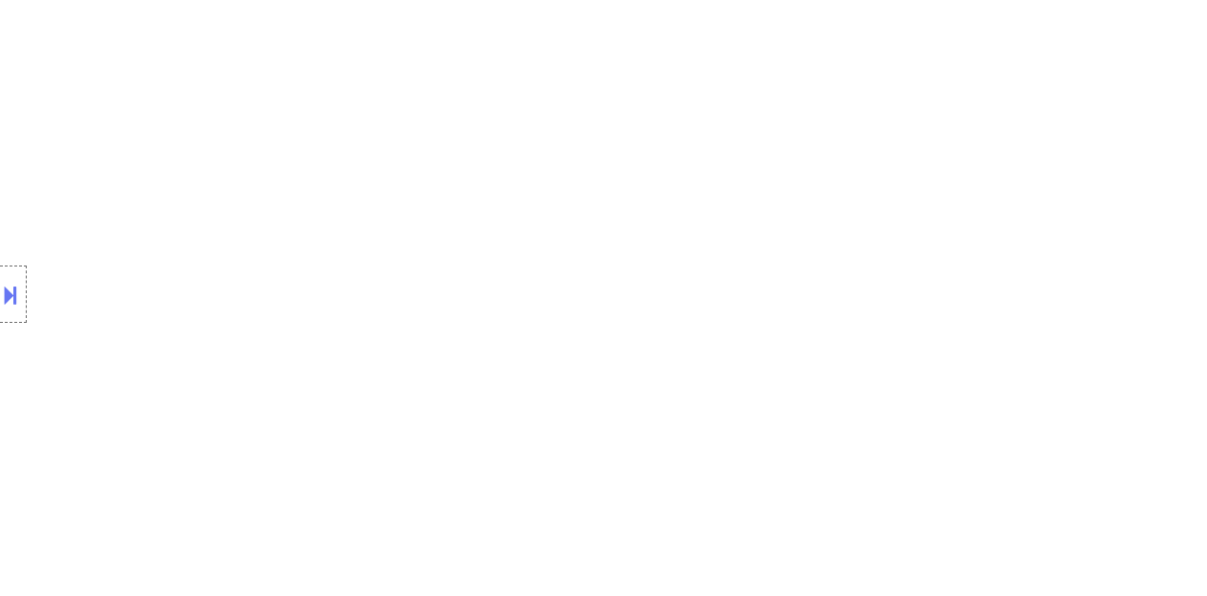
select select ""pending""
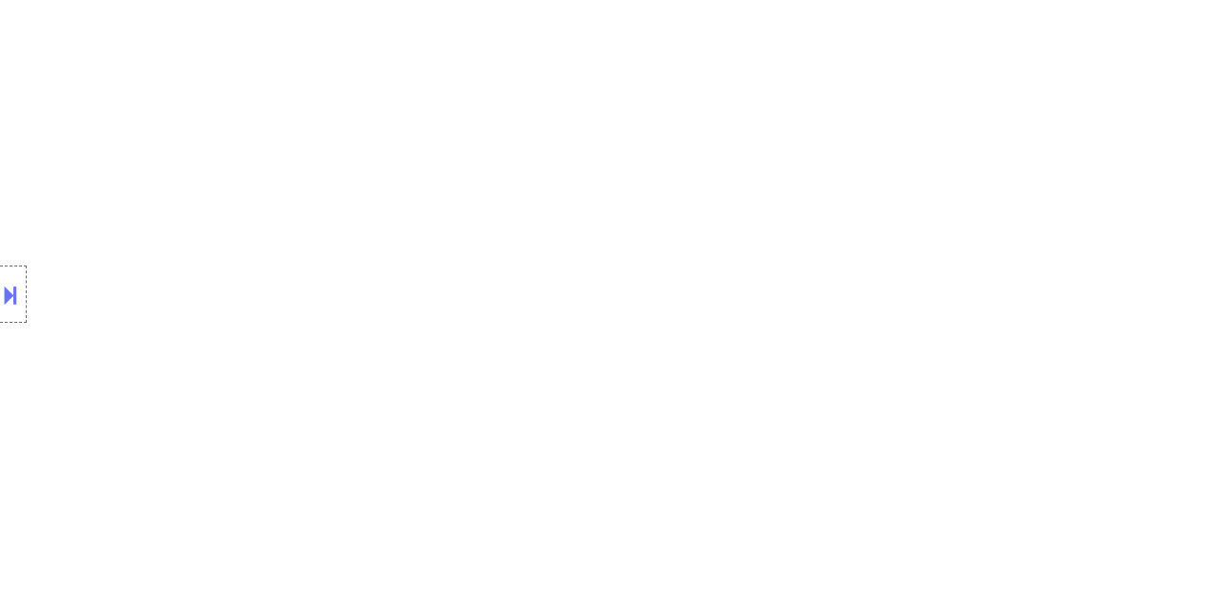
select select ""pending""
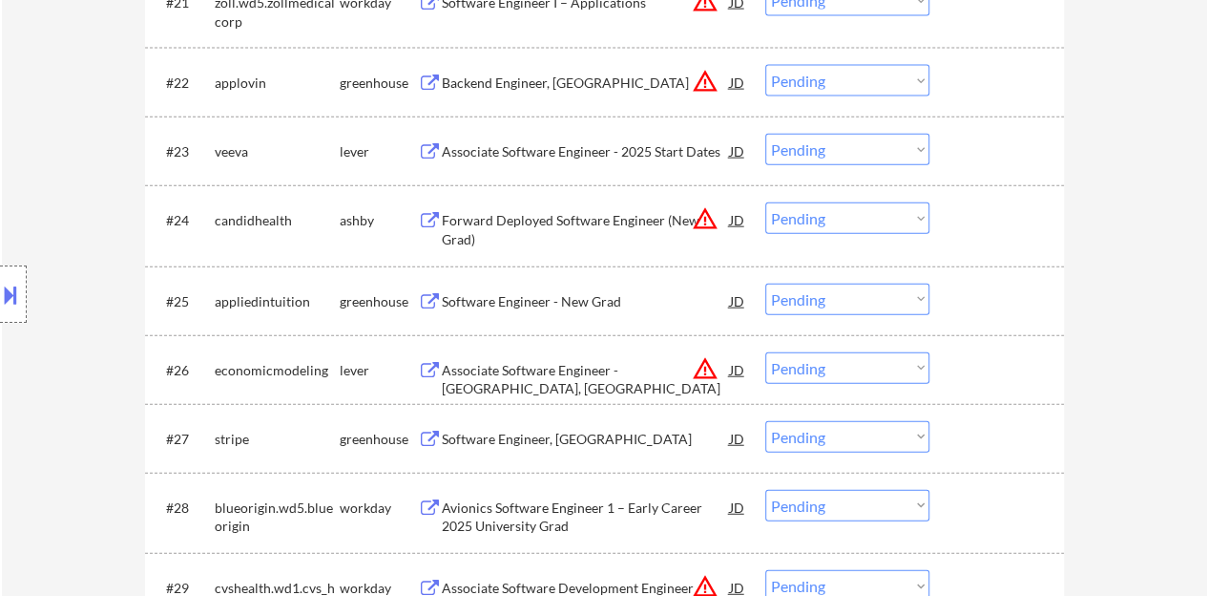
drag, startPoint x: 318, startPoint y: 273, endPoint x: 1138, endPoint y: 281, distance: 819.9
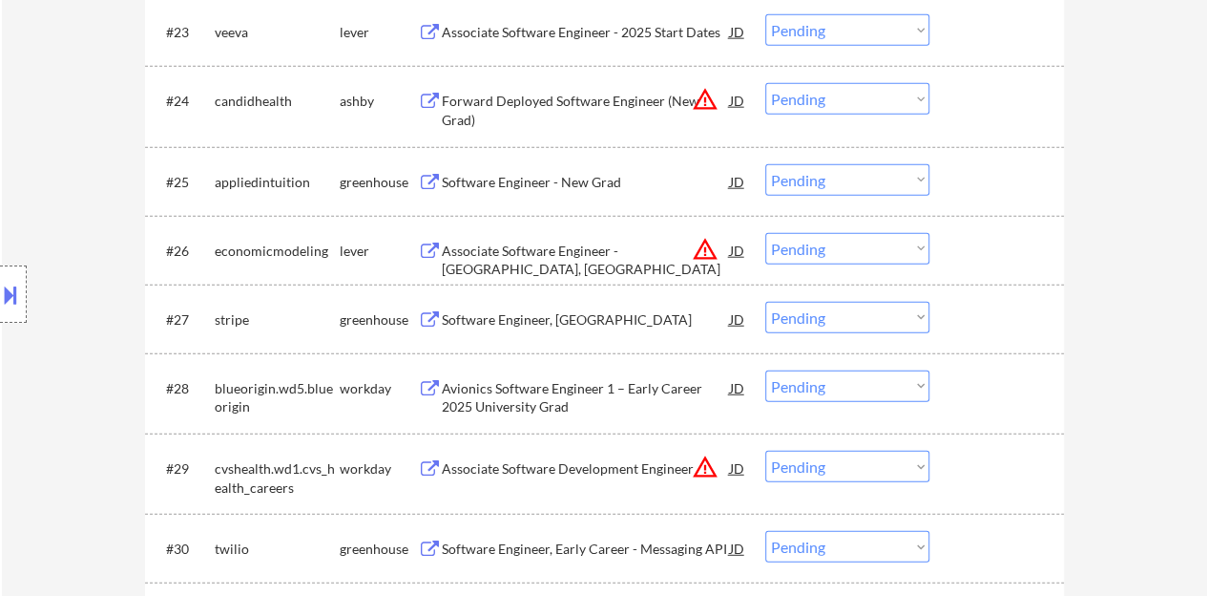
scroll to position [2262, 0]
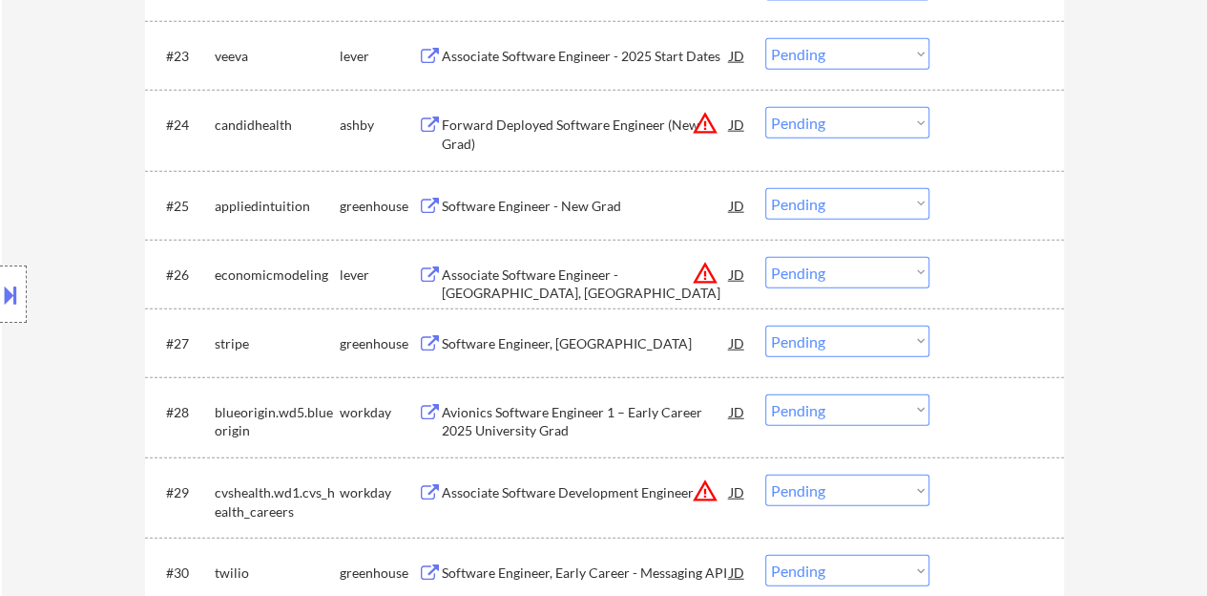
click at [505, 208] on div "Software Engineer - New Grad" at bounding box center [586, 206] width 288 height 19
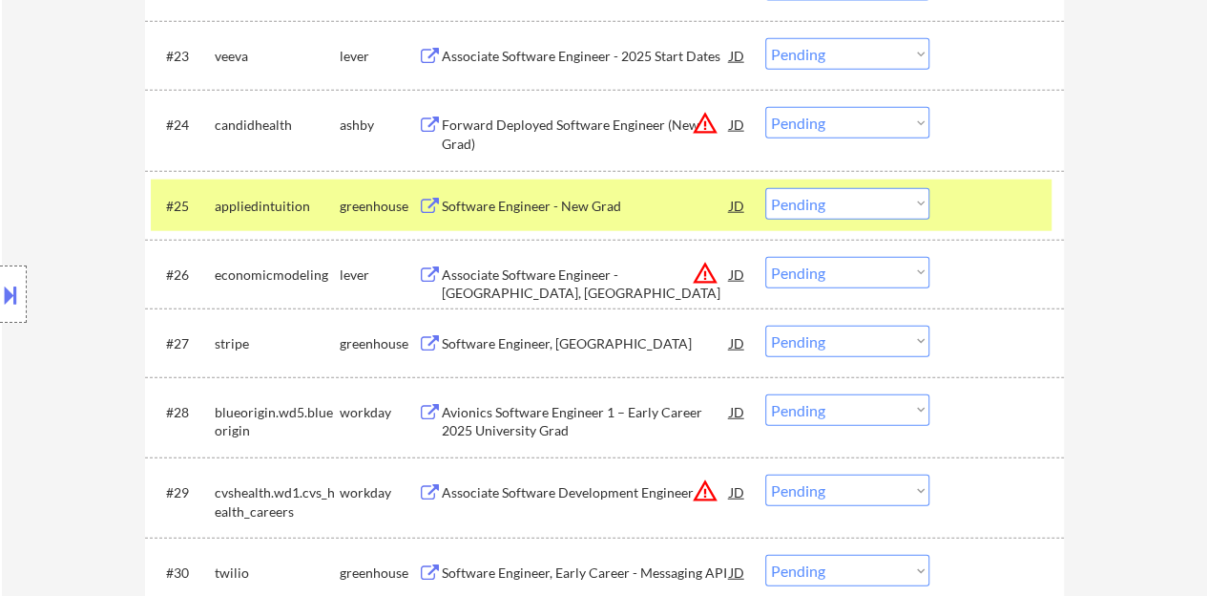
drag, startPoint x: 1205, startPoint y: 177, endPoint x: 1143, endPoint y: 139, distance: 71.5
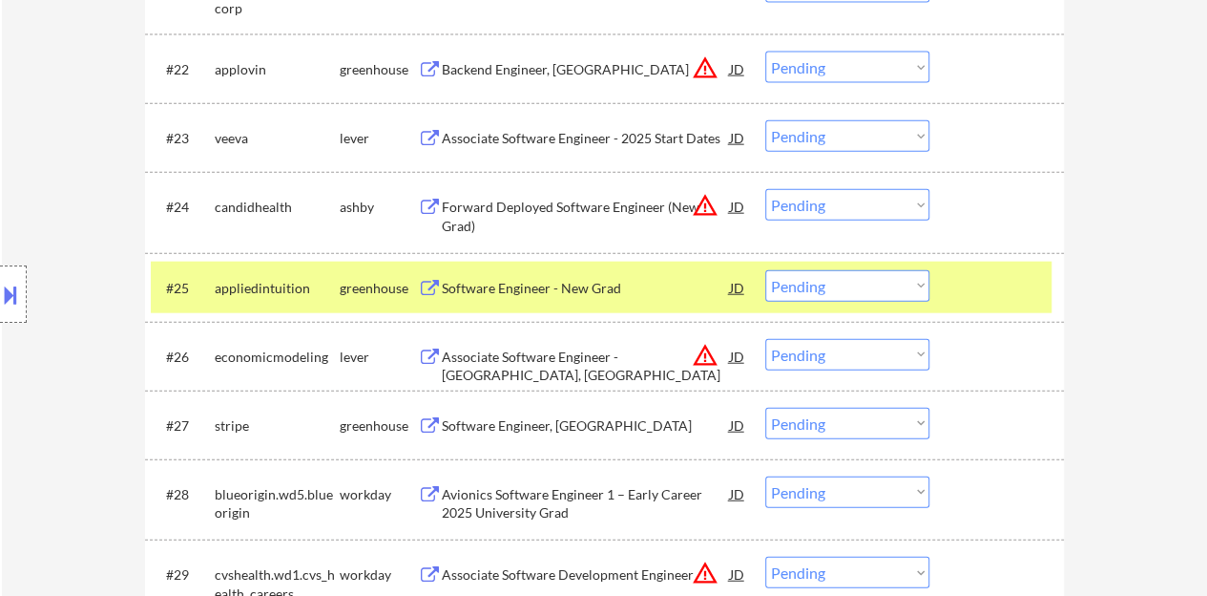
scroll to position [2071, 0]
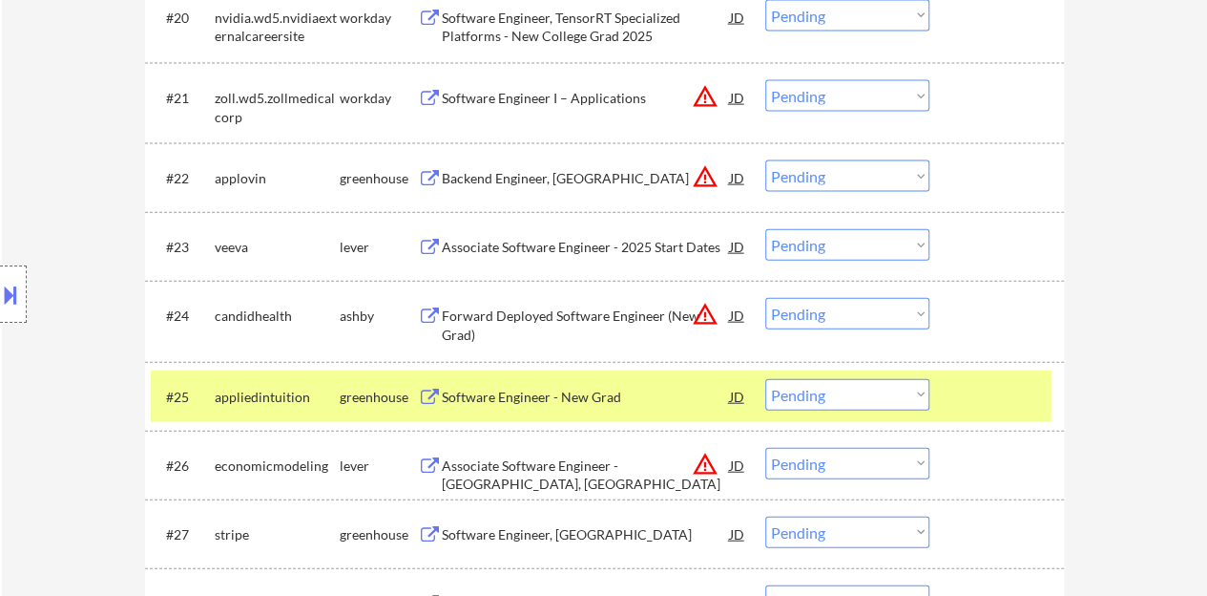
click at [884, 389] on select "Choose an option... Pending Applied Excluded (Questions) Excluded (Expired) Exc…" at bounding box center [847, 394] width 164 height 31
click at [765, 379] on select "Choose an option... Pending Applied Excluded (Questions) Excluded (Expired) Exc…" at bounding box center [847, 394] width 164 height 31
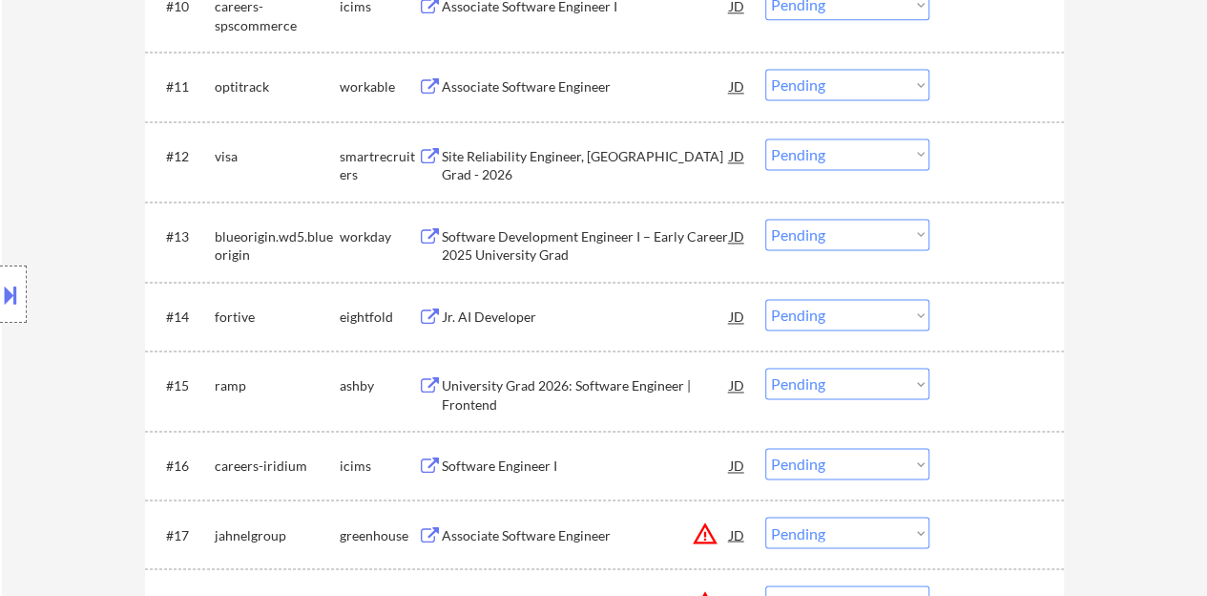
scroll to position [1527, 0]
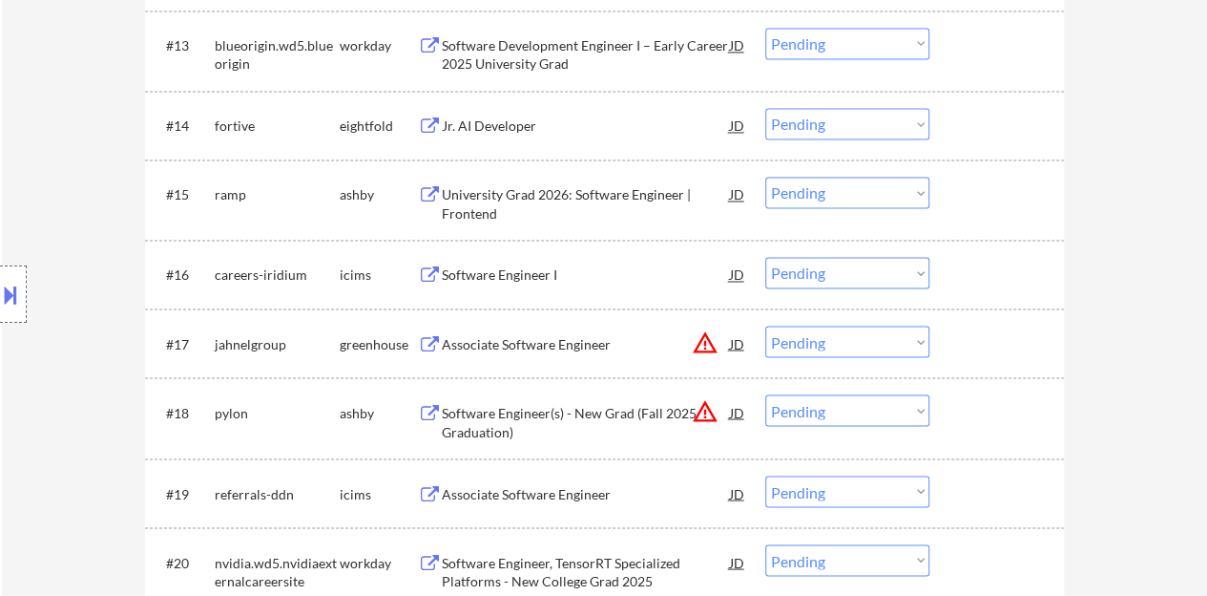
select select ""pending""
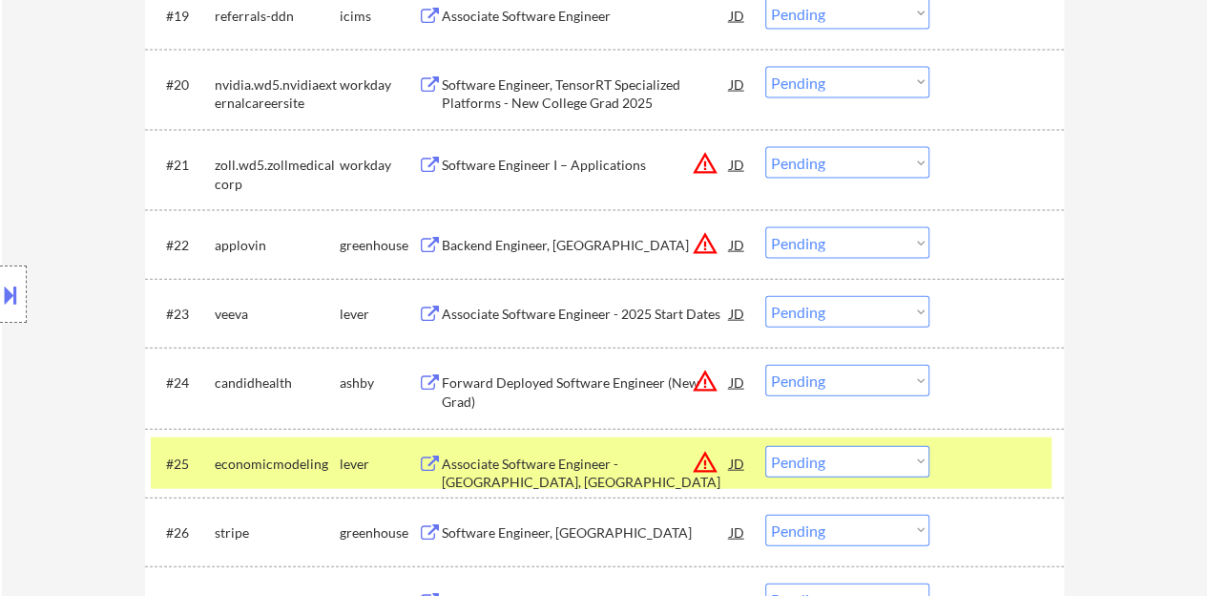
scroll to position [2195, 0]
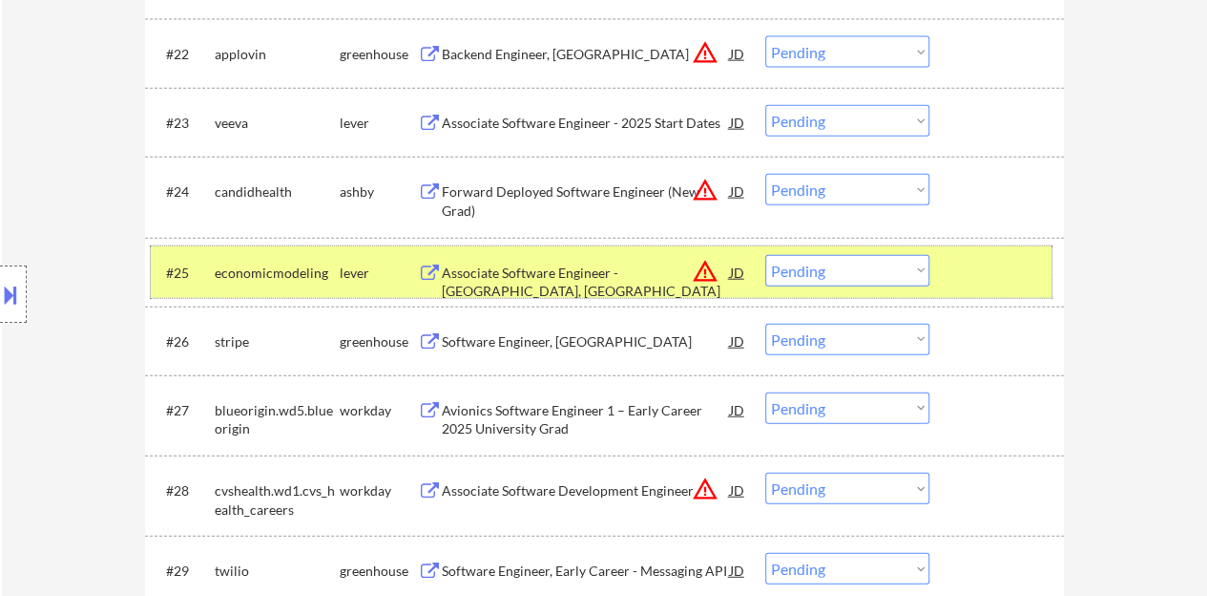
click at [987, 262] on div at bounding box center [999, 272] width 84 height 34
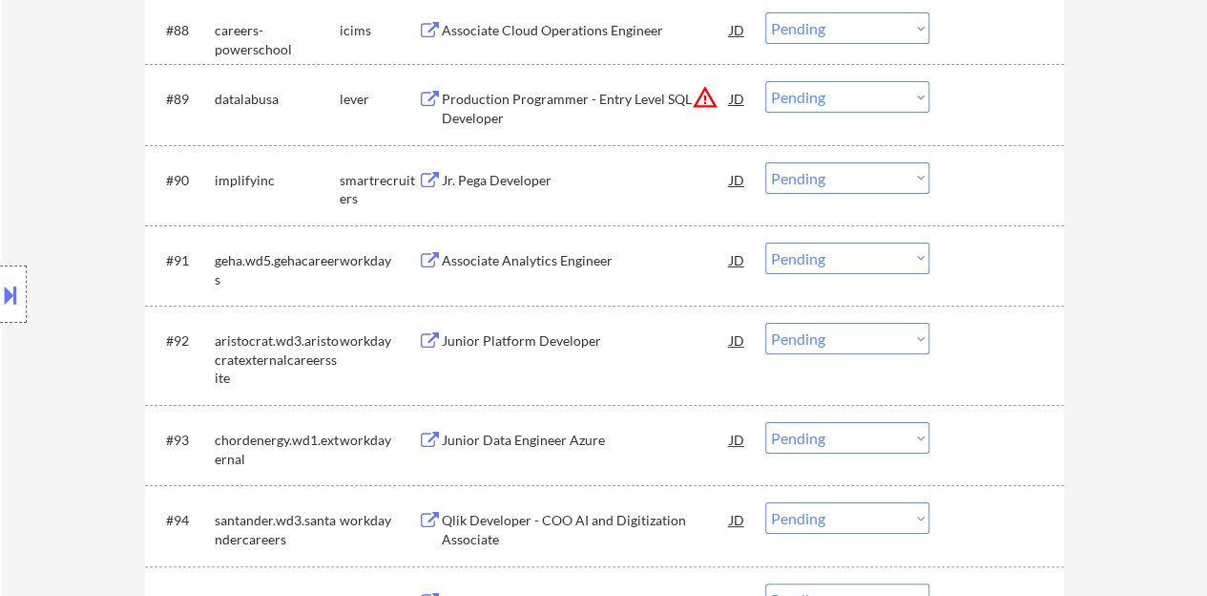
scroll to position [7159, 0]
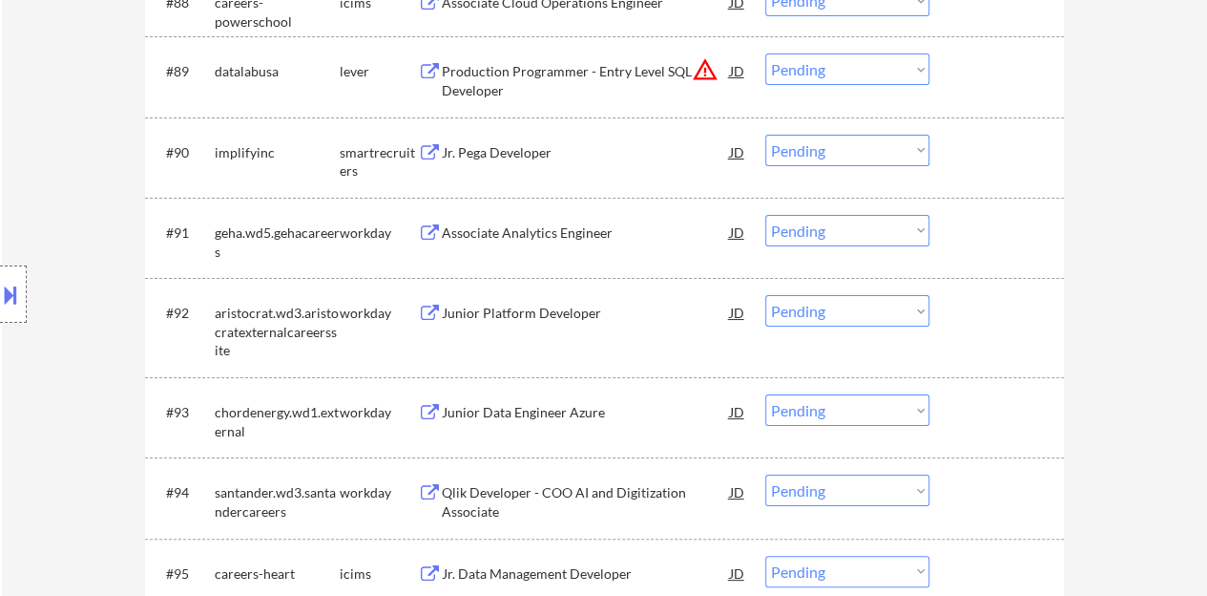
click at [539, 224] on div "Associate Analytics Engineer" at bounding box center [586, 232] width 288 height 19
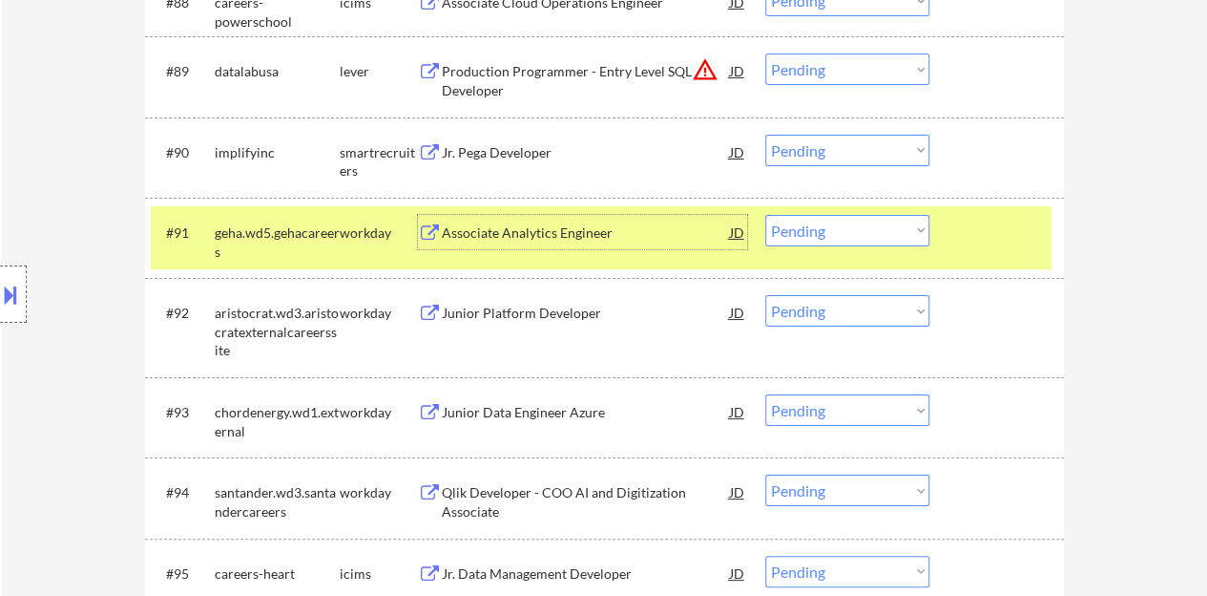
click at [826, 231] on select "Choose an option... Pending Applied Excluded (Questions) Excluded (Expired) Exc…" at bounding box center [847, 230] width 164 height 31
click at [765, 215] on select "Choose an option... Pending Applied Excluded (Questions) Excluded (Expired) Exc…" at bounding box center [847, 230] width 164 height 31
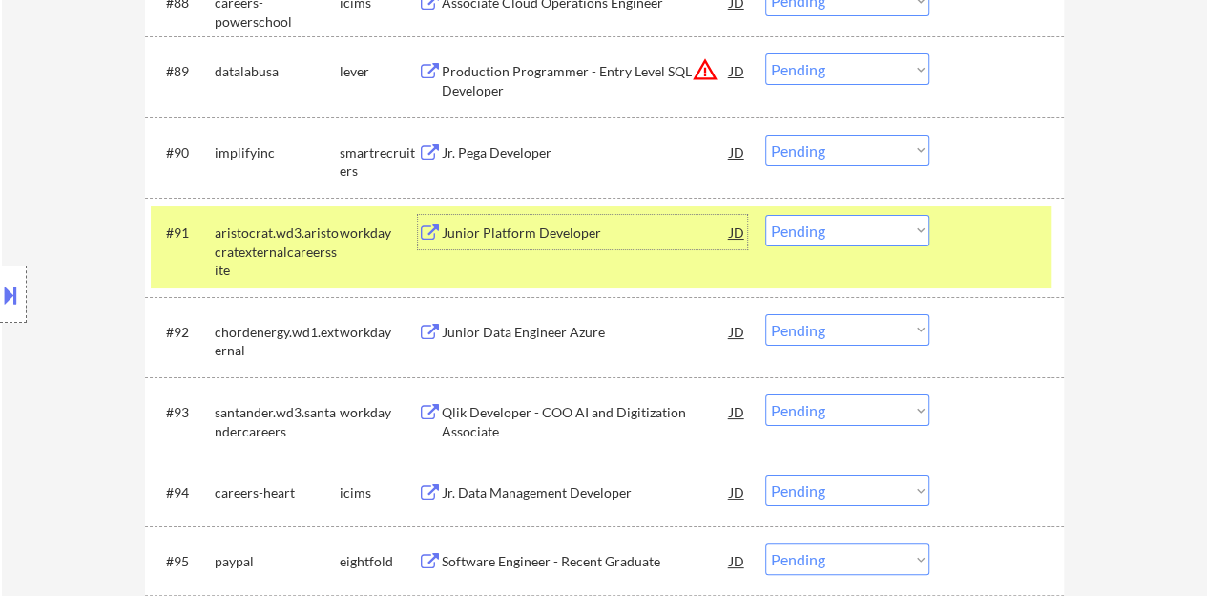
click at [567, 229] on div "Junior Platform Developer" at bounding box center [586, 232] width 288 height 19
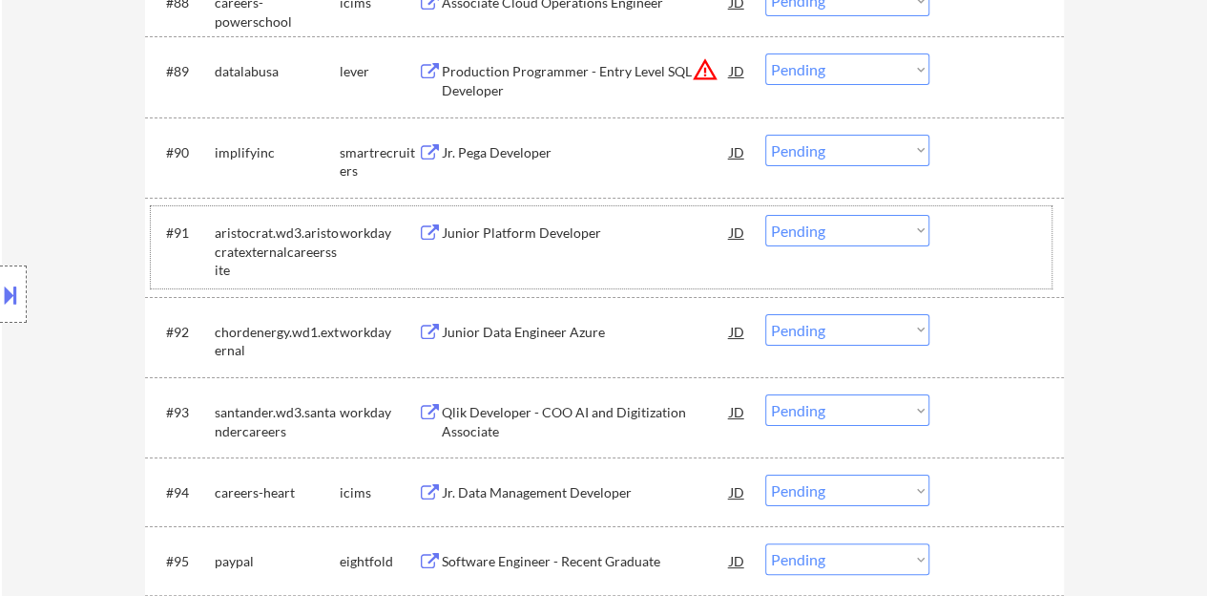
click at [991, 236] on div at bounding box center [999, 232] width 84 height 34
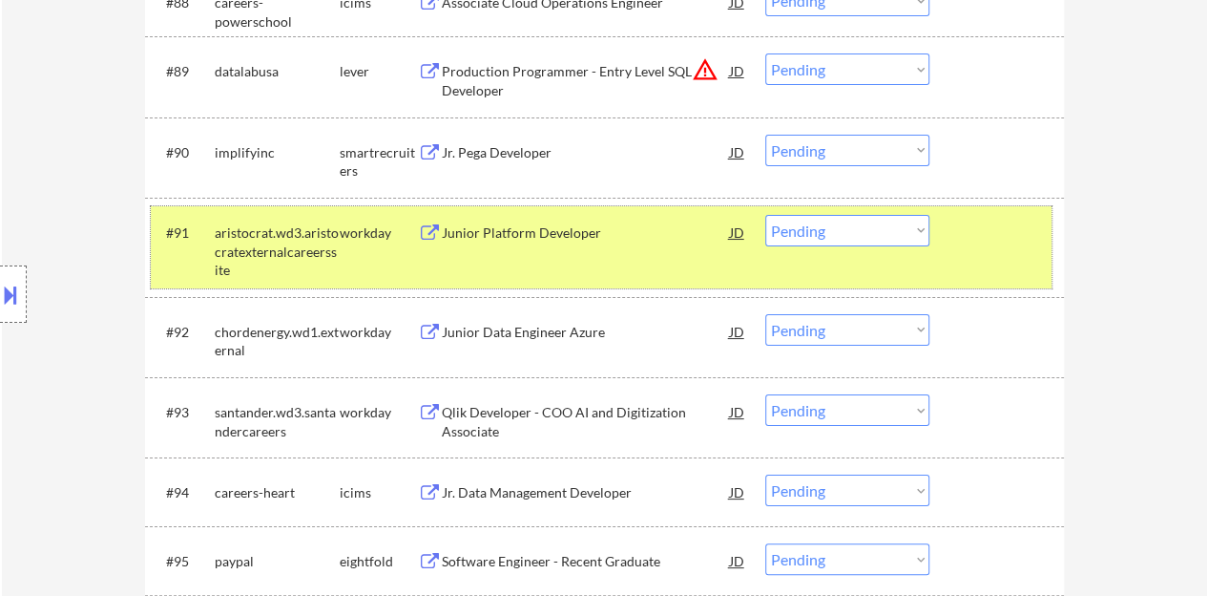
click at [809, 230] on select "Choose an option... Pending Applied Excluded (Questions) Excluded (Expired) Exc…" at bounding box center [847, 230] width 164 height 31
click at [765, 215] on select "Choose an option... Pending Applied Excluded (Questions) Excluded (Expired) Exc…" at bounding box center [847, 230] width 164 height 31
select select ""pending""
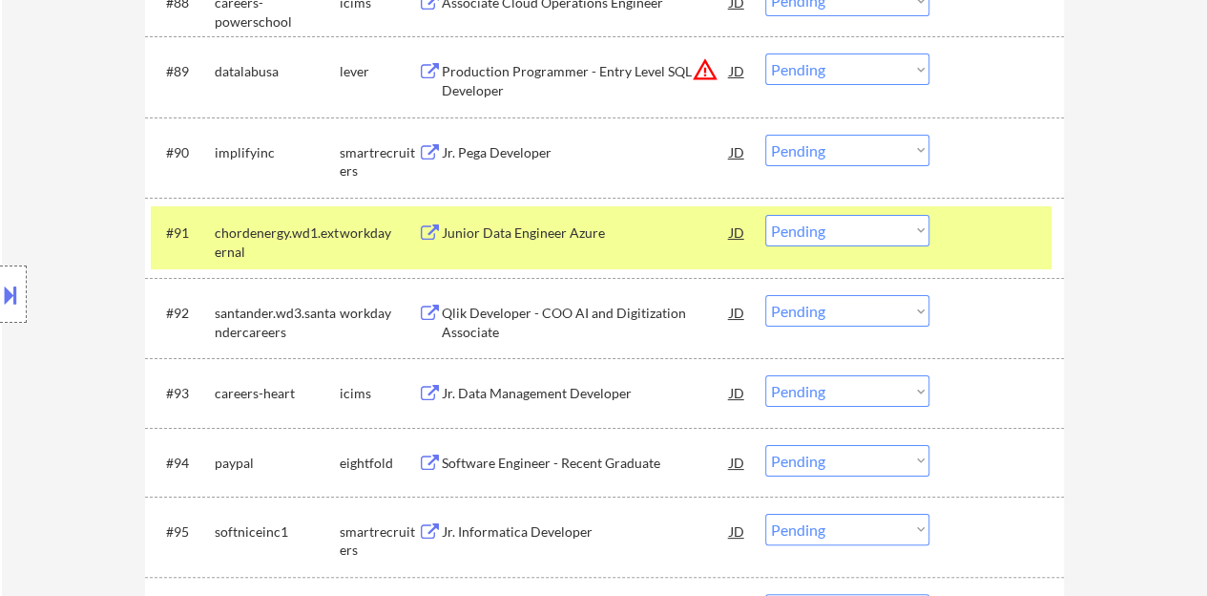
click at [594, 223] on div "Junior Data Engineer Azure" at bounding box center [586, 232] width 288 height 19
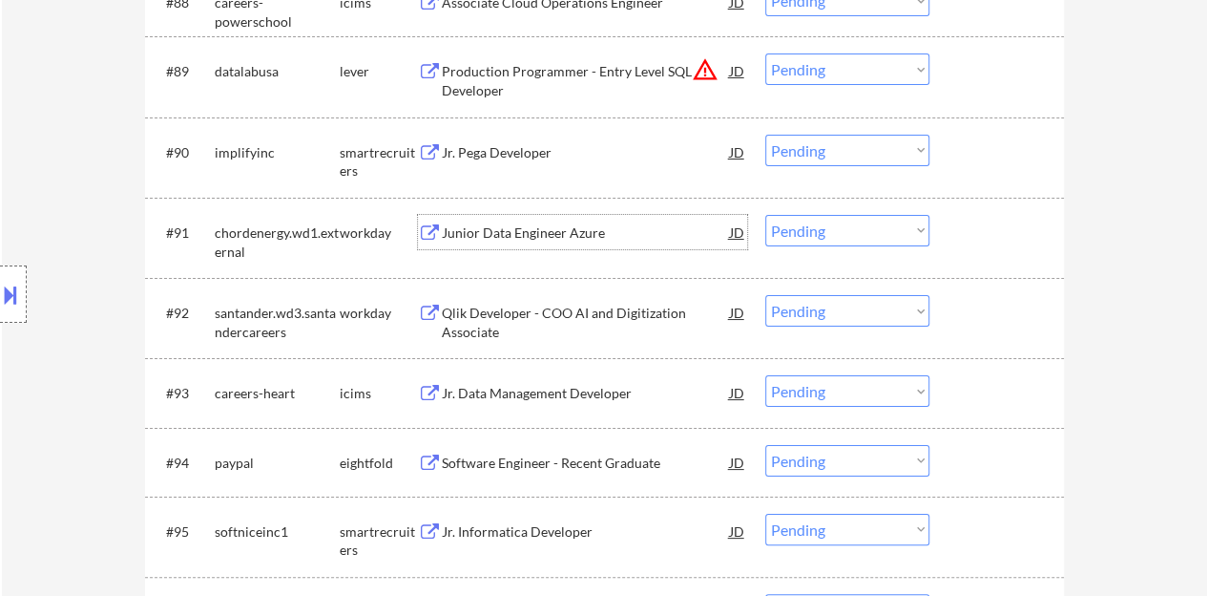
click at [1029, 227] on div at bounding box center [999, 232] width 84 height 34
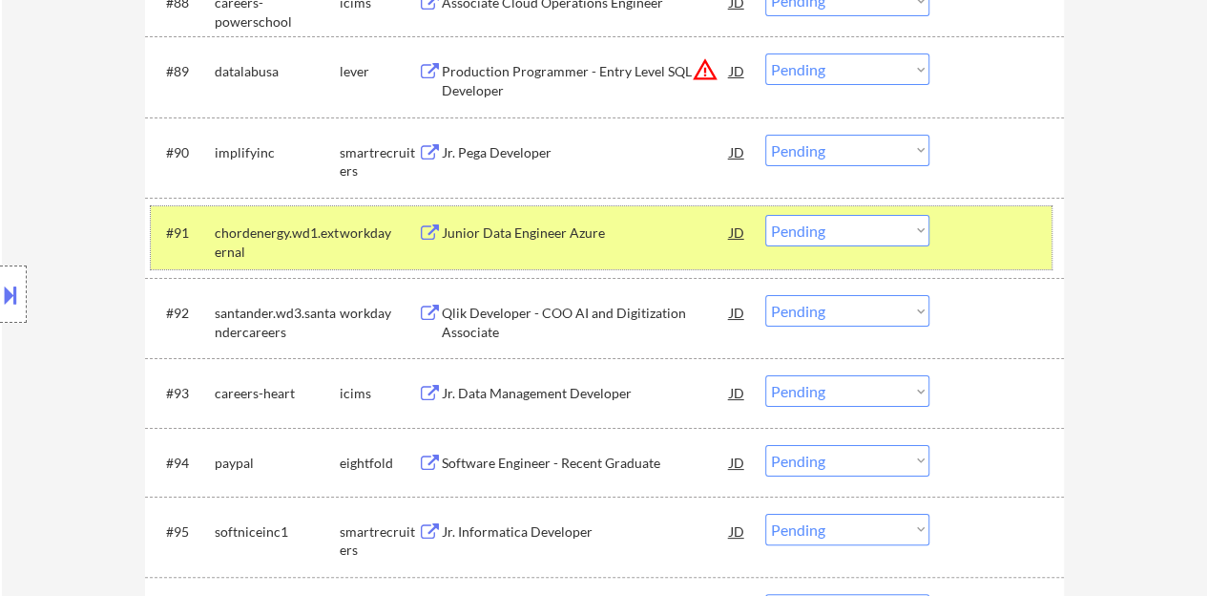
click at [983, 253] on div "#91 chordenergy.wd1.external workday Junior Data Engineer Azure JD Choose an op…" at bounding box center [601, 237] width 901 height 63
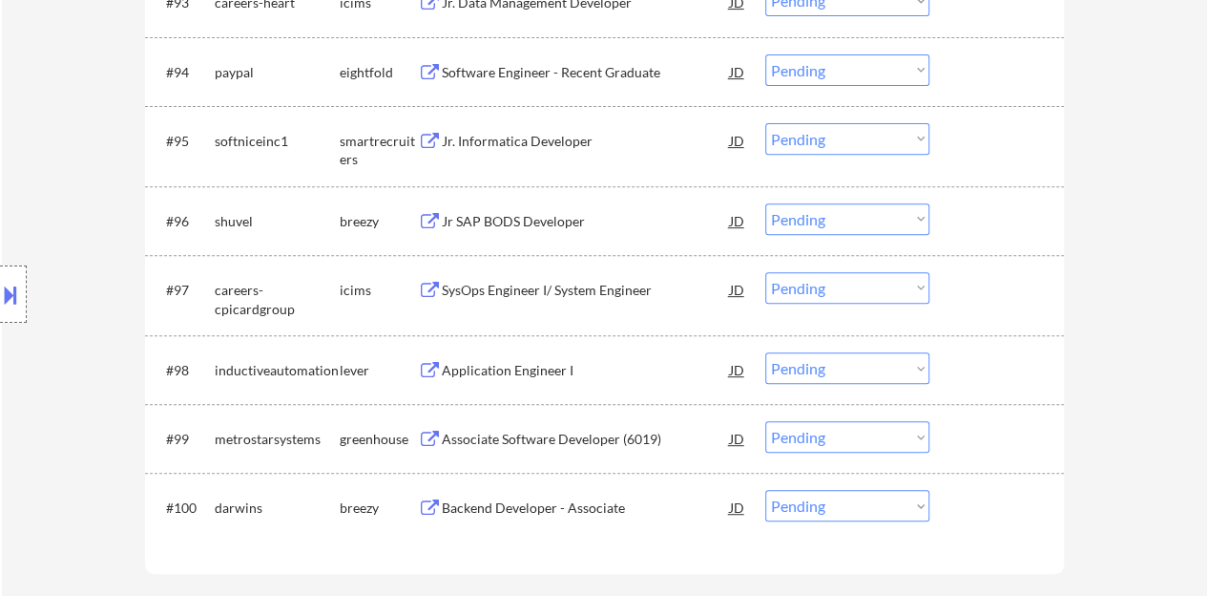
scroll to position [7731, 0]
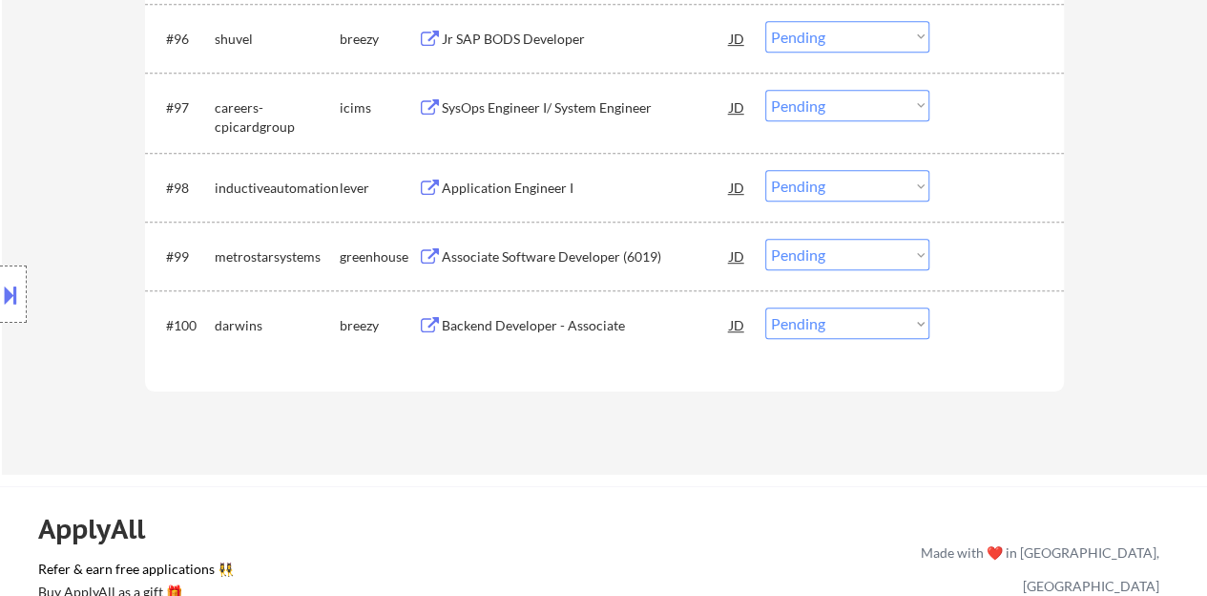
click at [553, 316] on div "Backend Developer - Associate" at bounding box center [586, 325] width 288 height 19
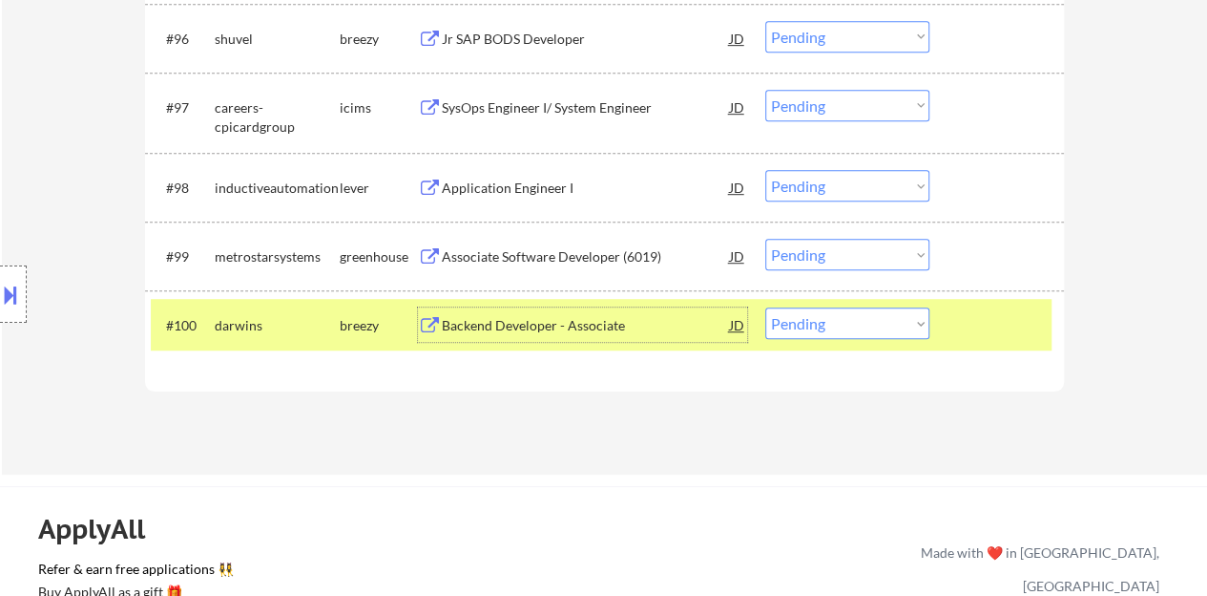
click at [869, 321] on select "Choose an option... Pending Applied Excluded (Questions) Excluded (Expired) Exc…" at bounding box center [847, 322] width 164 height 31
click at [765, 307] on select "Choose an option... Pending Applied Excluded (Questions) Excluded (Expired) Exc…" at bounding box center [847, 322] width 164 height 31
click at [632, 323] on div "Associate BI Developer - Pharma Media" at bounding box center [586, 325] width 288 height 19
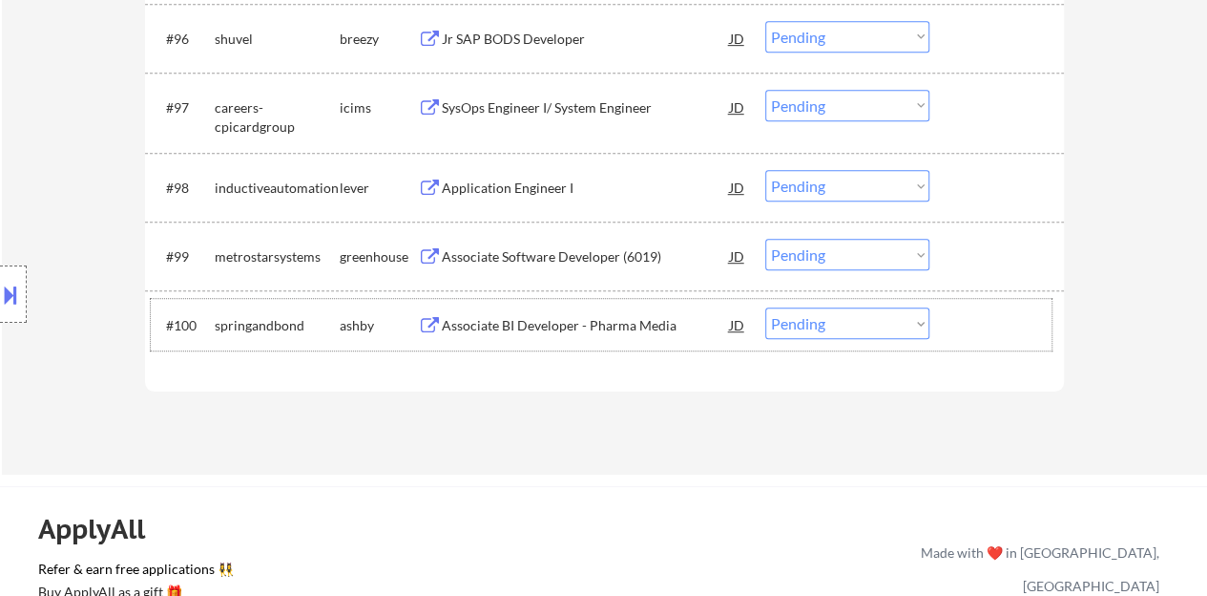
click at [1002, 346] on div "#100 springandbond ashby Associate BI Developer - Pharma Media JD Choose an opt…" at bounding box center [601, 325] width 901 height 52
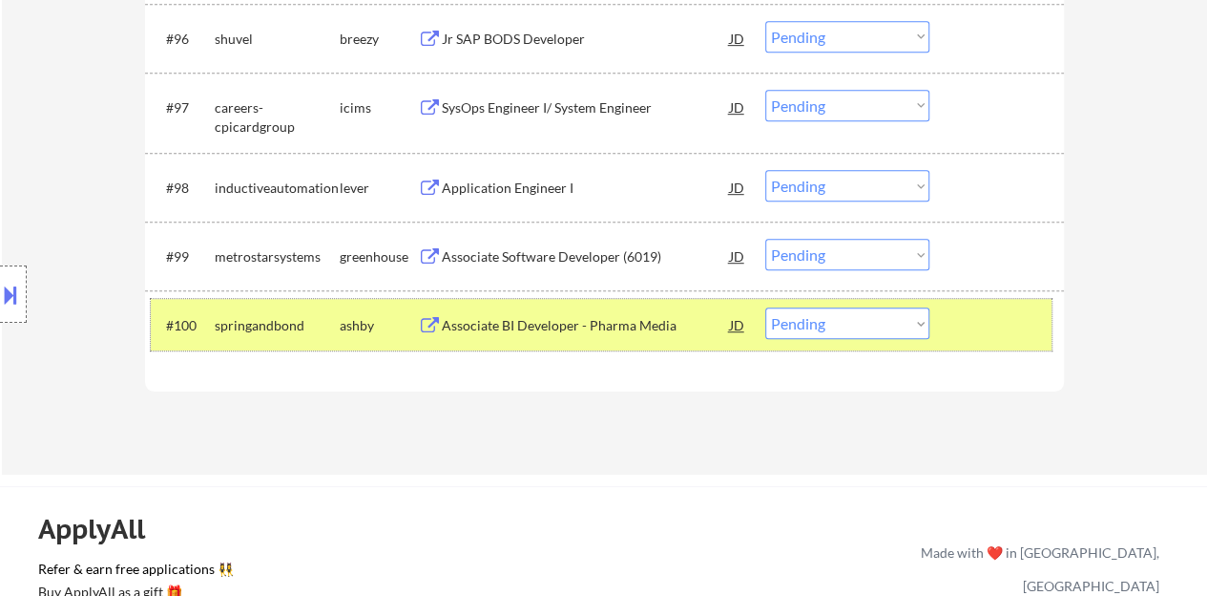
click at [838, 308] on select "Choose an option... Pending Applied Excluded (Questions) Excluded (Expired) Exc…" at bounding box center [847, 322] width 164 height 31
click at [765, 307] on select "Choose an option... Pending Applied Excluded (Questions) Excluded (Expired) Exc…" at bounding box center [847, 322] width 164 height 31
click at [498, 330] on div "Firewall Engineer - Junior Level (R-00081)" at bounding box center [586, 325] width 288 height 19
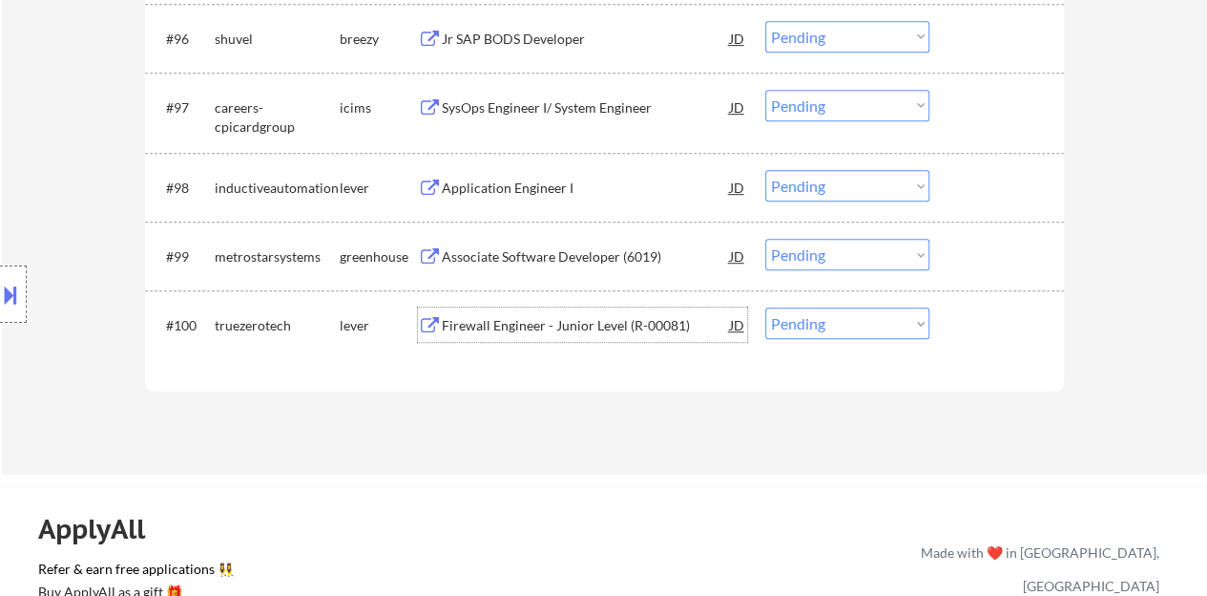
click at [996, 335] on div at bounding box center [999, 324] width 84 height 34
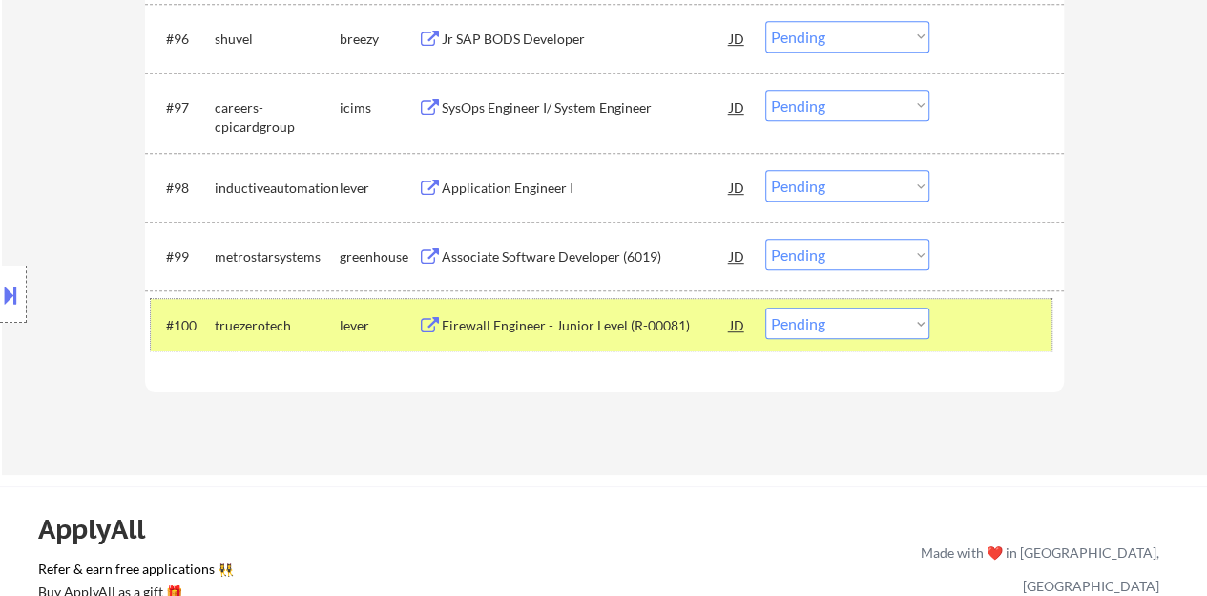
click at [836, 327] on select "Choose an option... Pending Applied Excluded (Questions) Excluded (Expired) Exc…" at bounding box center [847, 322] width 164 height 31
click at [765, 307] on select "Choose an option... Pending Applied Excluded (Questions) Excluded (Expired) Exc…" at bounding box center [847, 322] width 164 height 31
select select ""pending""
click at [1021, 325] on div at bounding box center [999, 324] width 84 height 34
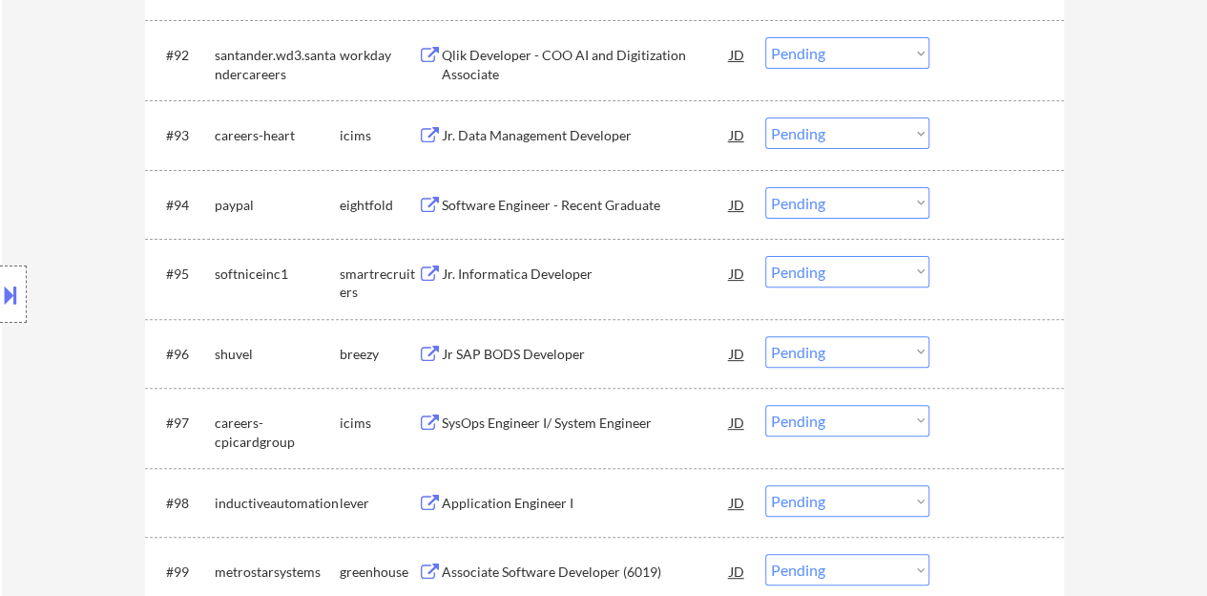
scroll to position [7445, 0]
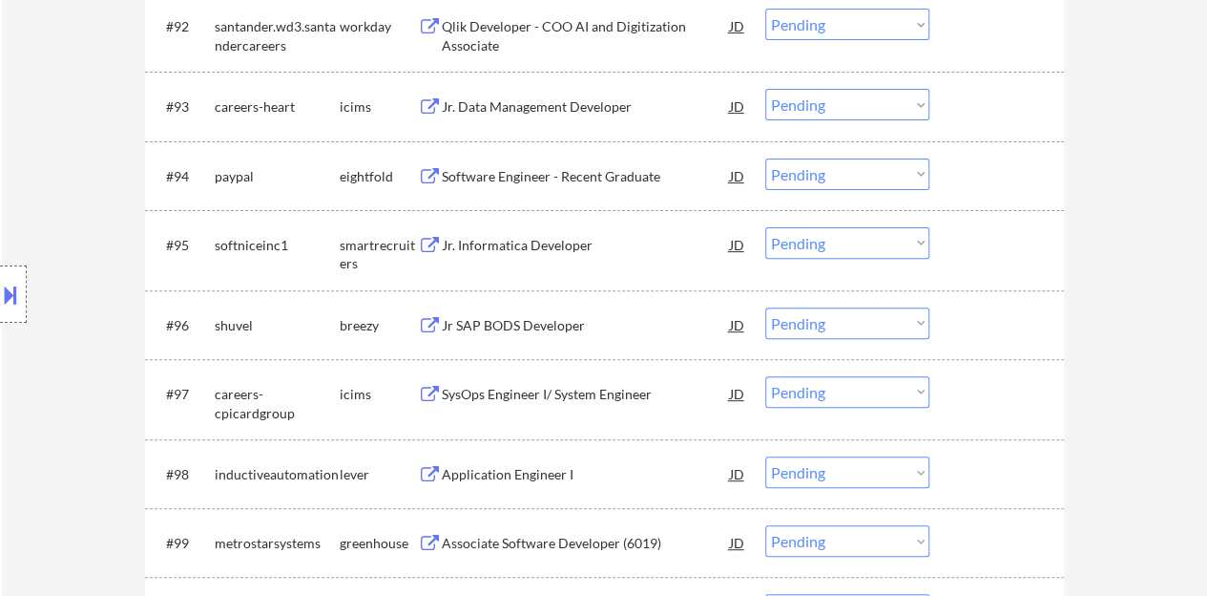
click at [528, 237] on div "Jr. Informatica Developer" at bounding box center [586, 245] width 288 height 19
